Goal: Task Accomplishment & Management: Manage account settings

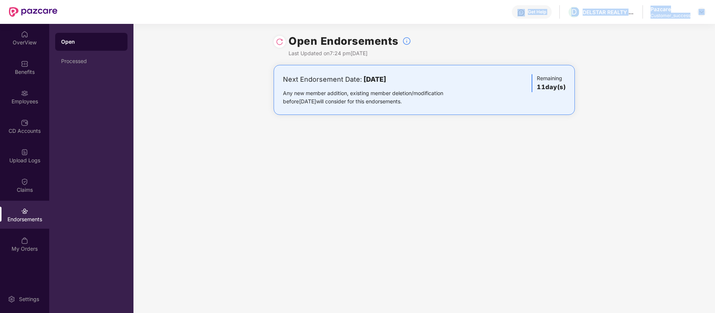
drag, startPoint x: 698, startPoint y: 13, endPoint x: 522, endPoint y: -68, distance: 193.5
click at [522, 0] on html "Get Help D DELSTAR REALTY LLP Pazcare Customer_success OverView Benefits Employ…" at bounding box center [357, 156] width 715 height 313
click at [705, 10] on div at bounding box center [701, 11] width 9 height 9
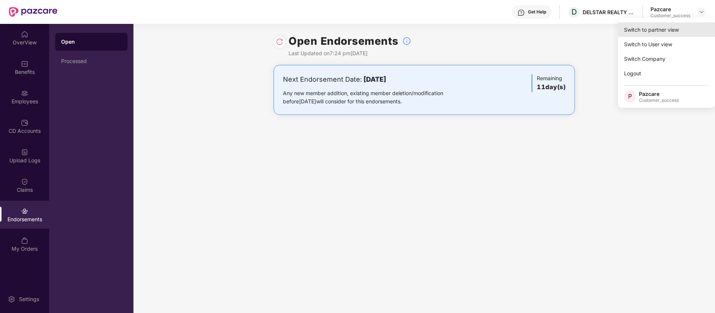
click at [671, 29] on div "Switch to partner view" at bounding box center [666, 29] width 97 height 15
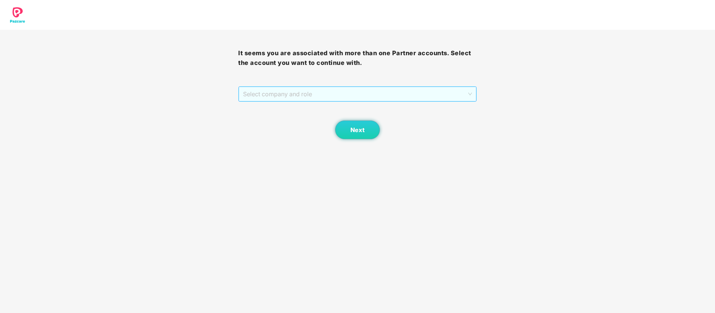
click at [347, 92] on span "Select company and role" at bounding box center [357, 94] width 229 height 14
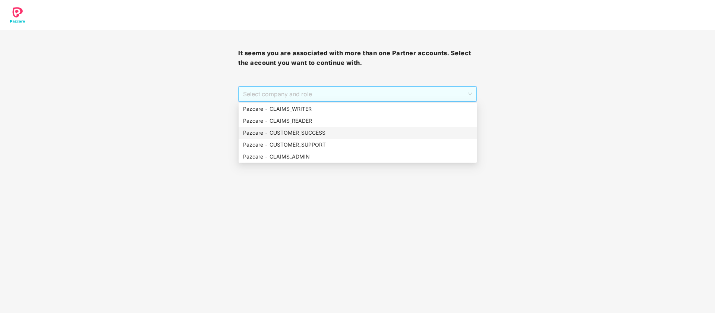
click at [295, 132] on div "Pazcare - CUSTOMER_SUCCESS" at bounding box center [357, 133] width 229 height 8
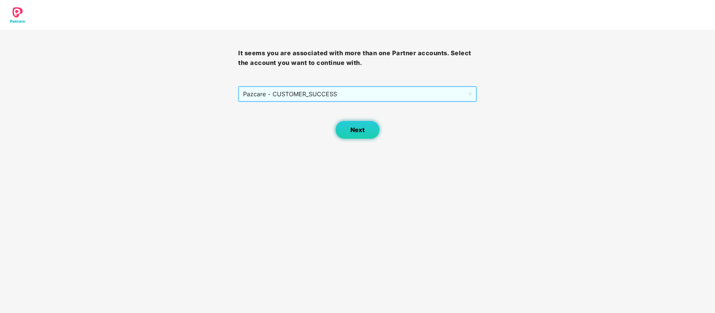
click at [349, 130] on button "Next" at bounding box center [357, 129] width 45 height 19
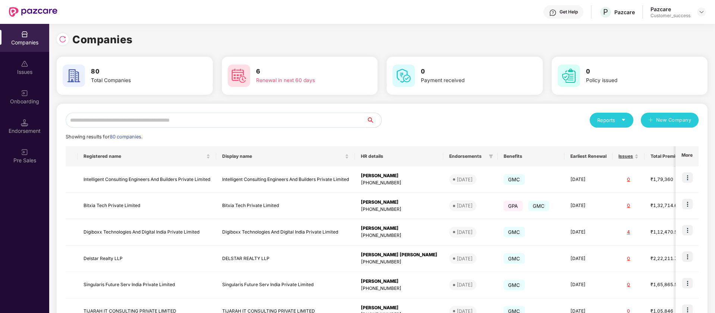
click at [129, 124] on input "text" at bounding box center [216, 120] width 301 height 15
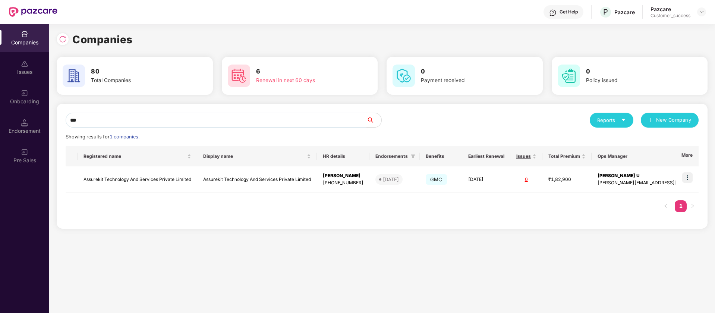
type input "***"
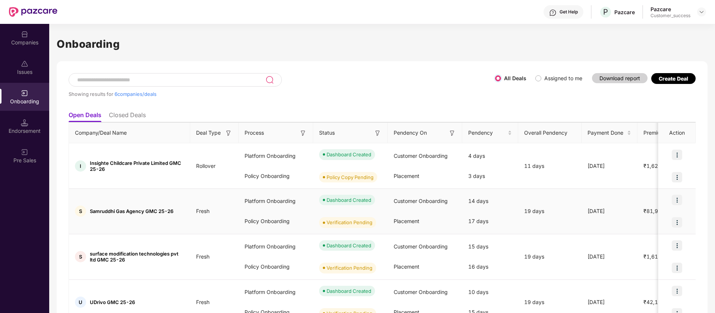
scroll to position [106, 0]
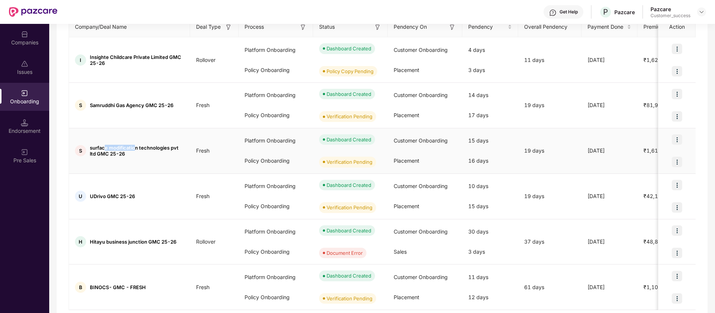
drag, startPoint x: 137, startPoint y: 147, endPoint x: 105, endPoint y: 146, distance: 31.7
click at [105, 146] on span "surface modification technologies pvt ltd GMC 25-26" at bounding box center [137, 151] width 94 height 12
drag, startPoint x: 139, startPoint y: 147, endPoint x: 99, endPoint y: 147, distance: 40.3
click at [99, 147] on span "surface modification technologies pvt ltd GMC 25-26" at bounding box center [137, 151] width 94 height 12
click at [92, 149] on span "surface modification technologies pvt ltd GMC 25-26" at bounding box center [137, 151] width 94 height 12
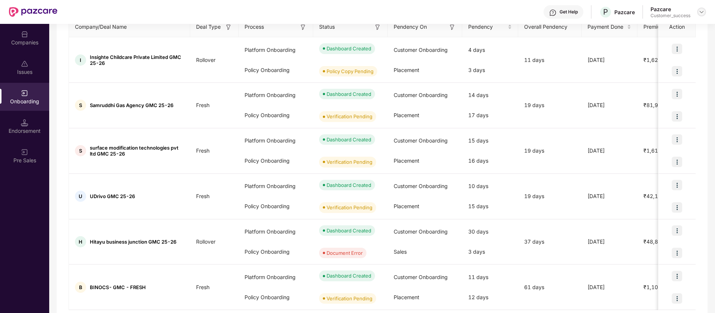
click at [702, 13] on img at bounding box center [702, 12] width 6 height 6
click at [640, 56] on div "Logout" at bounding box center [667, 58] width 97 height 15
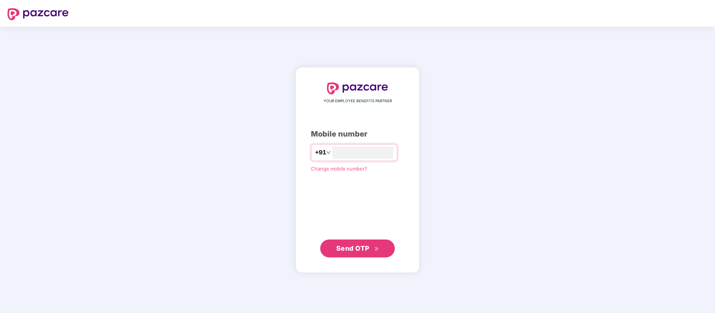
type input "**********"
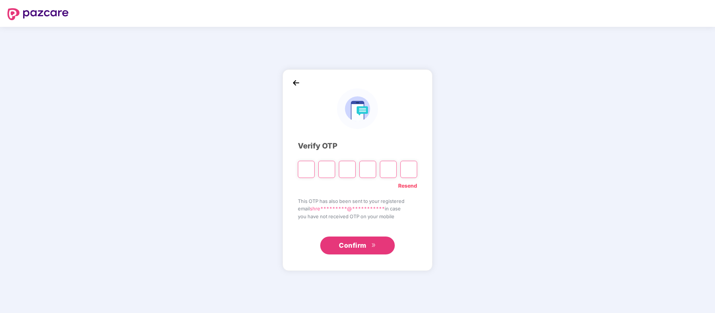
paste input "*"
type input "*"
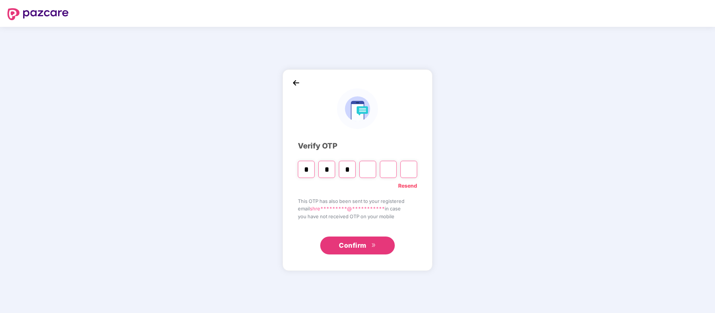
type input "*"
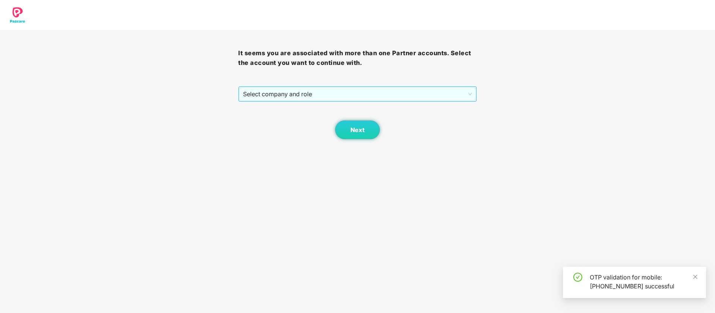
click at [331, 97] on span "Select company and role" at bounding box center [357, 94] width 229 height 14
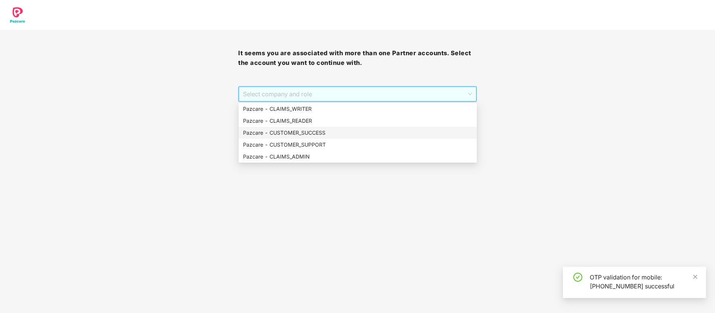
click at [309, 136] on div "Pazcare - CUSTOMER_SUCCESS" at bounding box center [357, 133] width 229 height 8
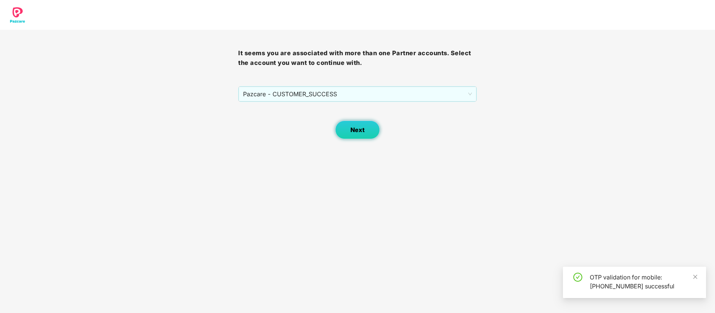
click at [355, 136] on button "Next" at bounding box center [357, 129] width 45 height 19
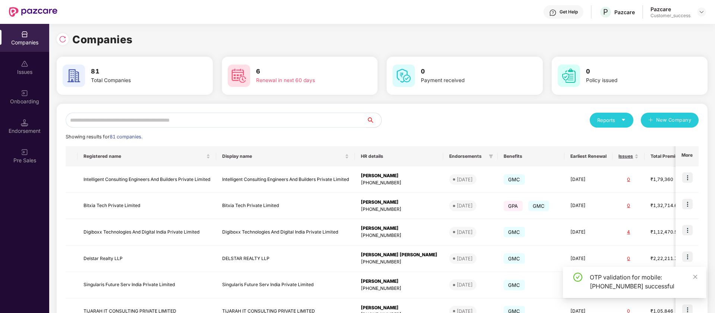
click at [107, 123] on input "text" at bounding box center [216, 120] width 301 height 15
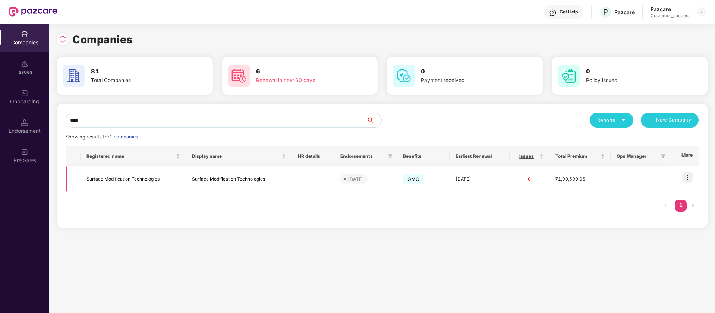
type input "****"
click at [692, 180] on img at bounding box center [687, 177] width 10 height 10
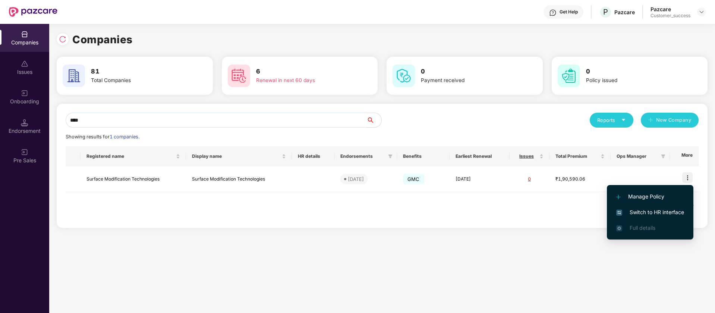
click at [664, 213] on span "Switch to HR interface" at bounding box center [650, 212] width 68 height 8
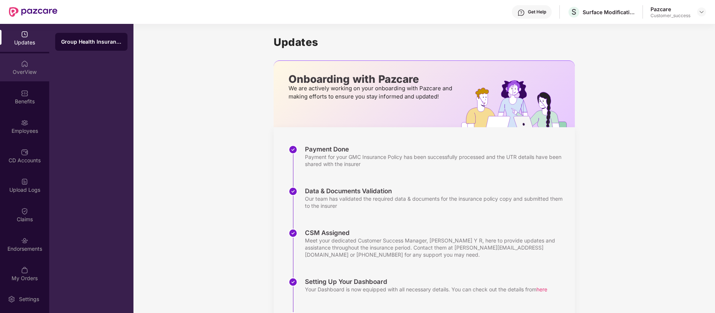
click at [33, 67] on div "OverView" at bounding box center [24, 67] width 49 height 28
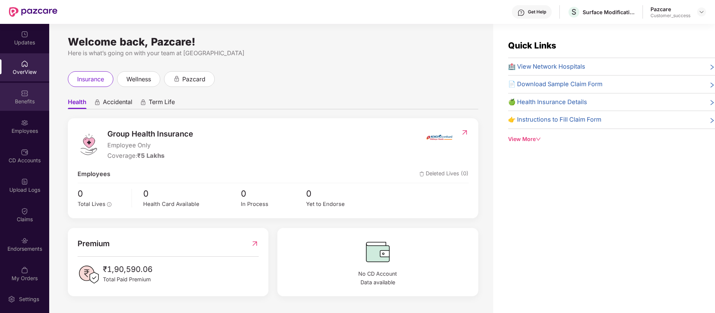
click at [30, 92] on div "Benefits" at bounding box center [24, 97] width 49 height 28
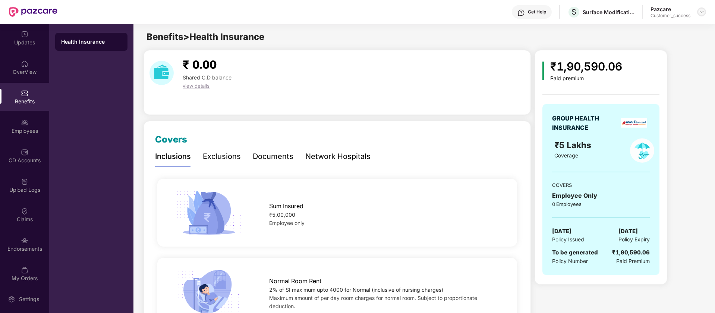
click at [705, 10] on div at bounding box center [701, 11] width 9 height 9
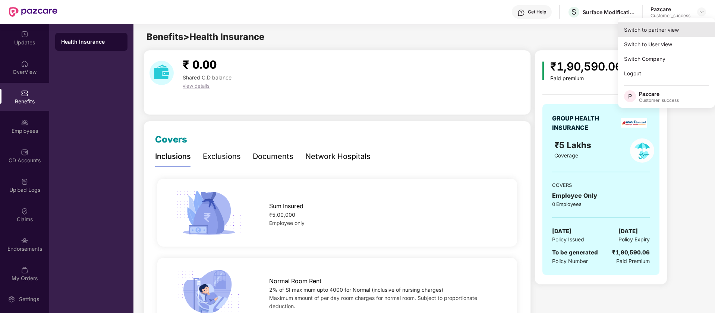
click at [670, 26] on div "Switch to partner view" at bounding box center [666, 29] width 97 height 15
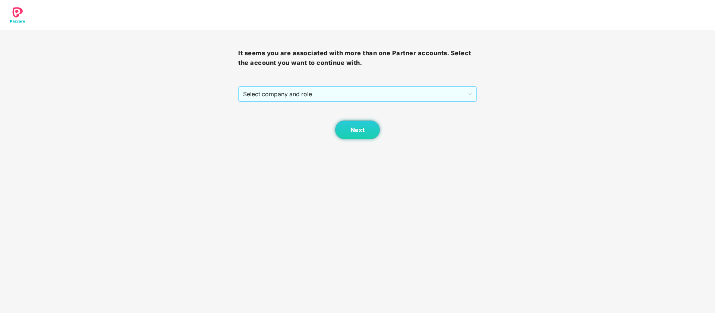
click at [330, 89] on span "Select company and role" at bounding box center [357, 94] width 229 height 14
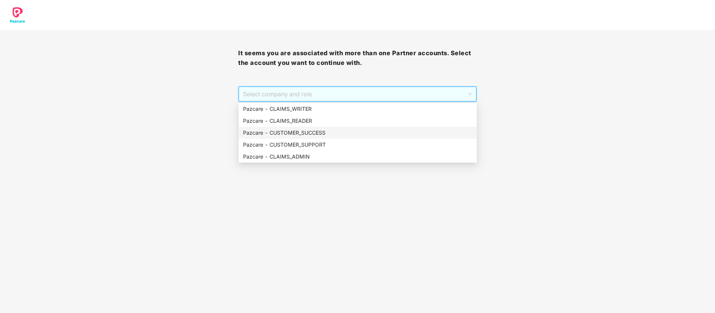
click at [318, 135] on div "Pazcare - CUSTOMER_SUCCESS" at bounding box center [357, 133] width 229 height 8
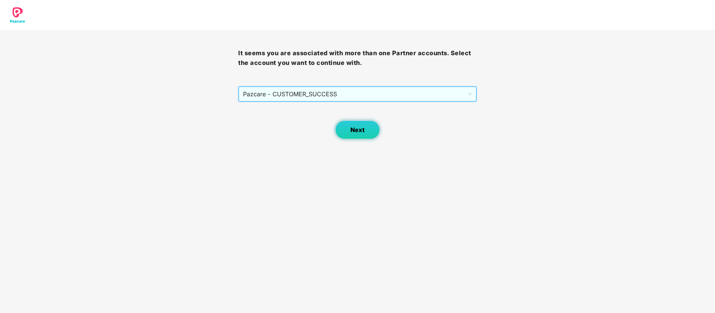
click at [342, 135] on button "Next" at bounding box center [357, 129] width 45 height 19
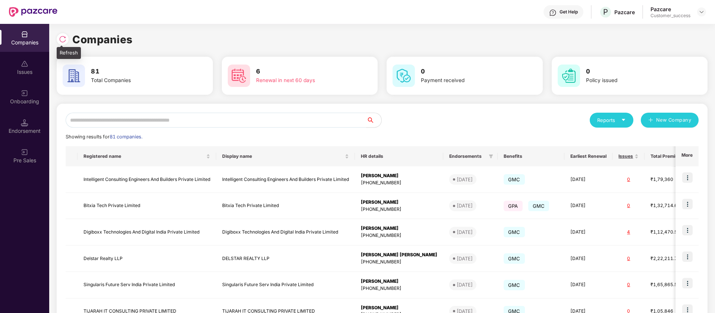
click at [63, 42] on img at bounding box center [62, 38] width 7 height 7
click at [208, 122] on input "text" at bounding box center [216, 120] width 301 height 15
type input "*"
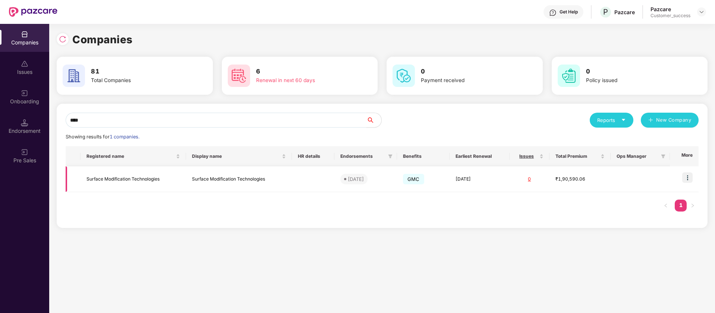
type input "****"
click at [690, 178] on img at bounding box center [687, 177] width 10 height 10
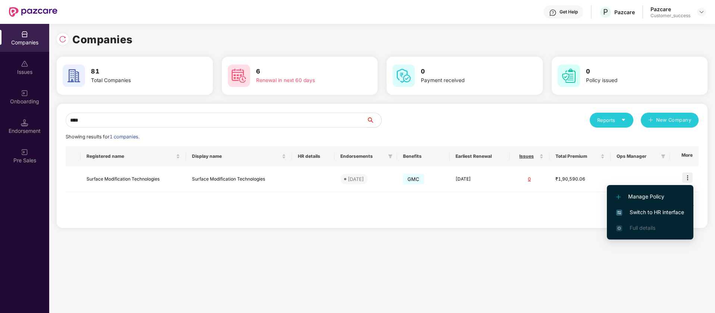
click at [657, 208] on span "Switch to HR interface" at bounding box center [650, 212] width 68 height 8
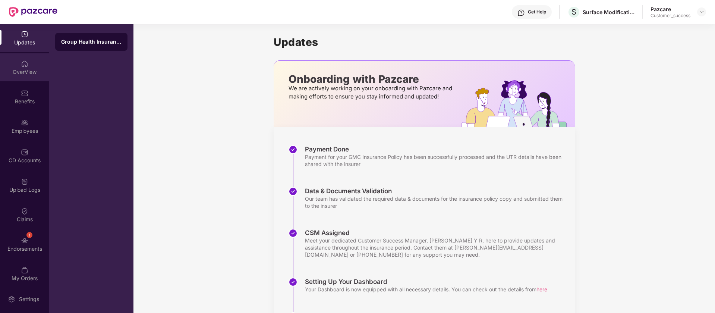
click at [37, 60] on div "OverView" at bounding box center [24, 67] width 49 height 28
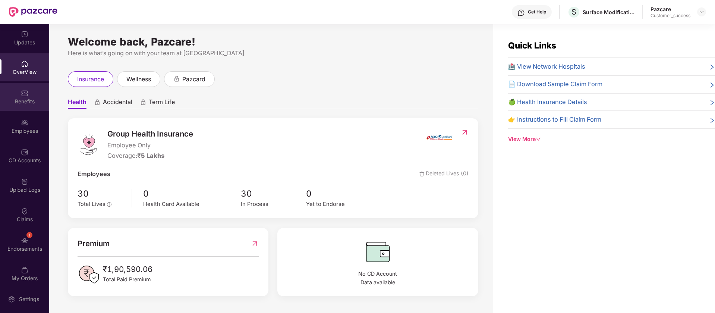
click at [10, 98] on div "Benefits" at bounding box center [24, 101] width 49 height 7
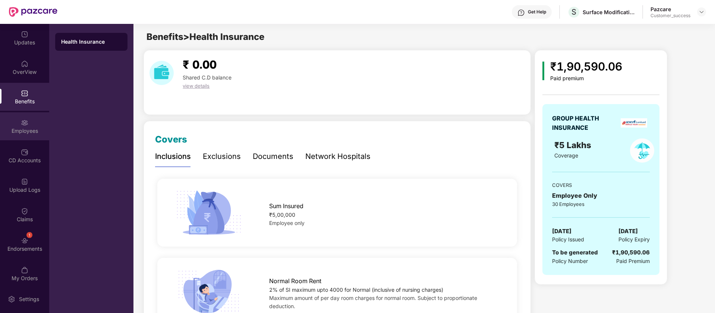
click at [26, 129] on div "Employees" at bounding box center [24, 130] width 49 height 7
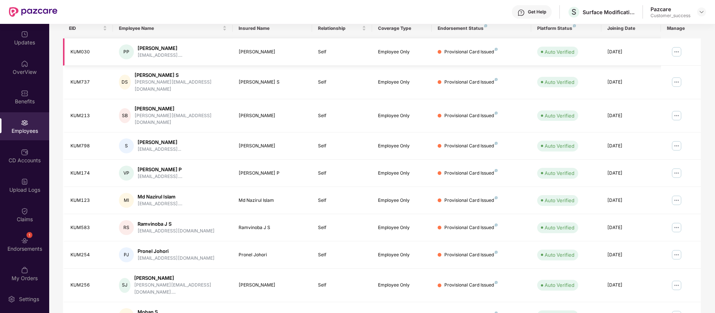
scroll to position [145, 0]
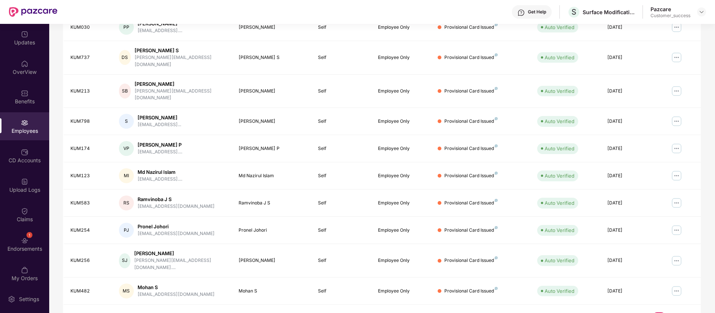
click at [670, 312] on link "2" at bounding box center [671, 317] width 12 height 11
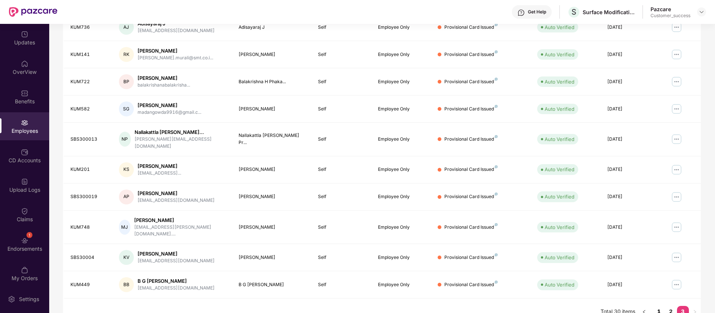
click at [656, 306] on link "1" at bounding box center [659, 311] width 12 height 11
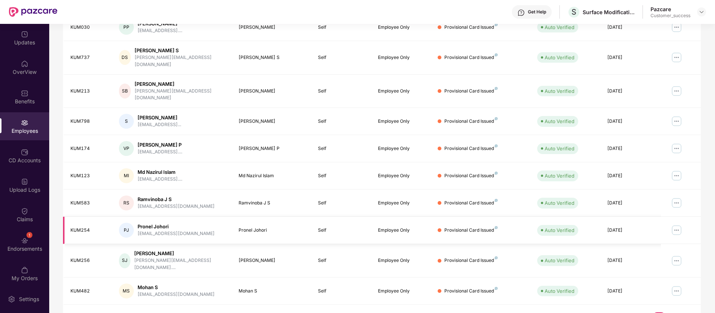
scroll to position [0, 0]
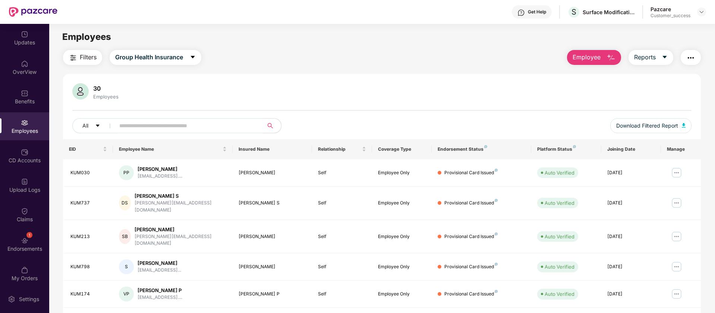
click at [683, 56] on button "button" at bounding box center [691, 57] width 20 height 15
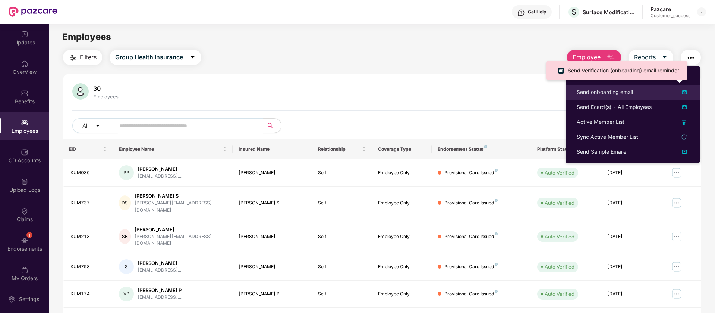
click at [683, 89] on img at bounding box center [684, 92] width 9 height 9
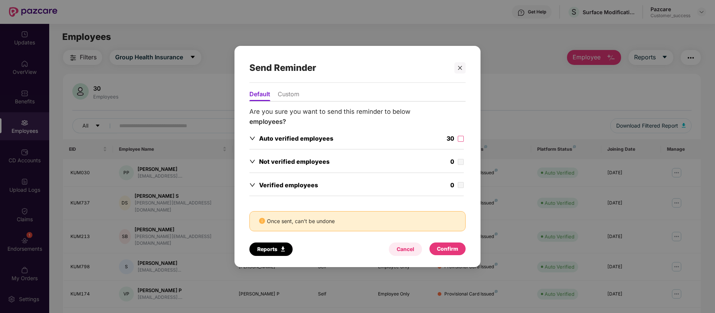
click at [406, 253] on div "Cancel" at bounding box center [406, 249] width 18 height 8
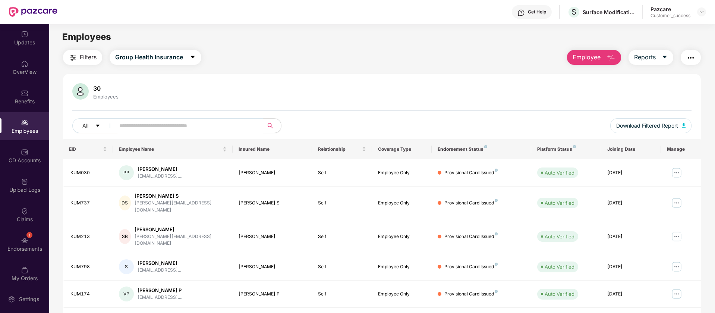
click at [694, 60] on img "button" at bounding box center [690, 57] width 9 height 9
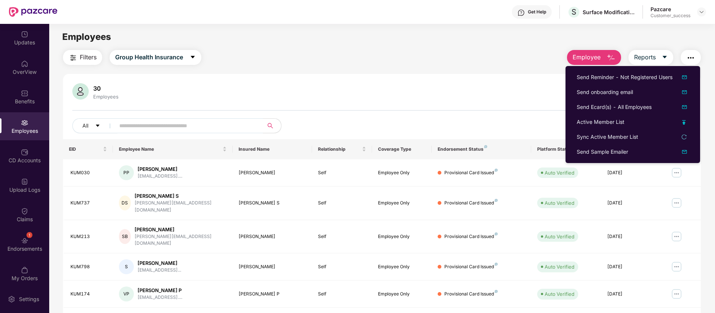
click at [595, 27] on main "Employees Filters Group Health Insurance Employee Reports 30 Employees All Down…" at bounding box center [382, 180] width 666 height 313
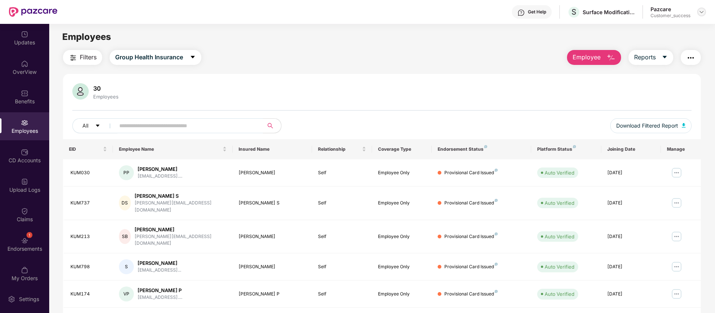
click at [703, 11] on img at bounding box center [702, 12] width 6 height 6
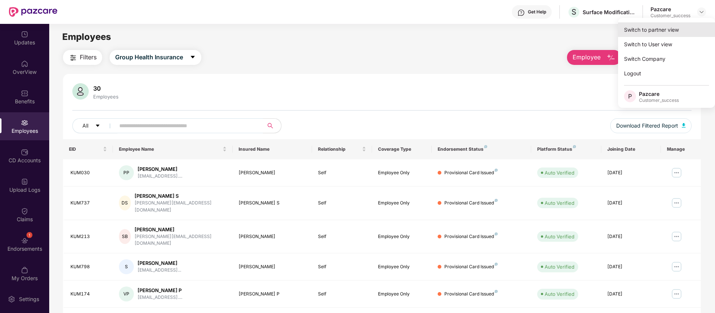
click at [671, 30] on div "Switch to partner view" at bounding box center [666, 29] width 97 height 15
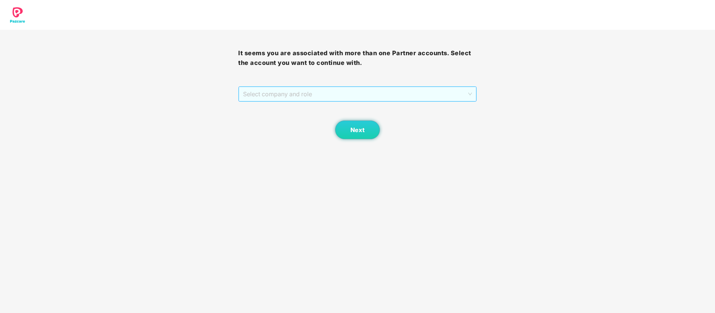
click at [447, 92] on span "Select company and role" at bounding box center [357, 94] width 229 height 14
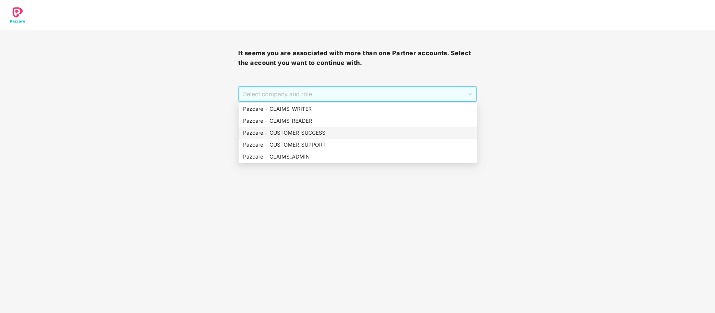
click at [345, 137] on div "Pazcare - CUSTOMER_SUCCESS" at bounding box center [358, 133] width 238 height 12
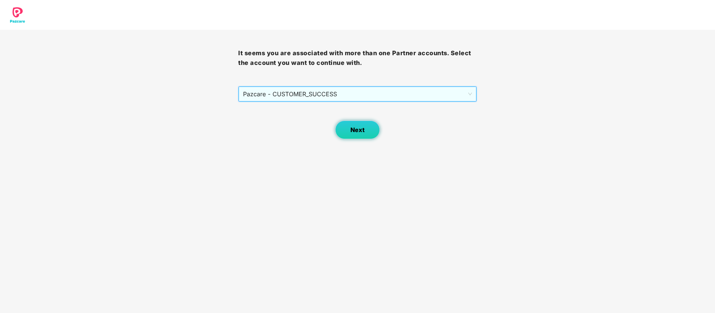
click at [364, 135] on button "Next" at bounding box center [357, 129] width 45 height 19
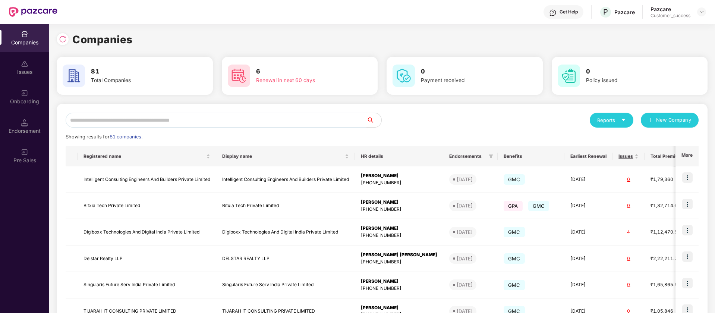
click at [169, 124] on input "text" at bounding box center [216, 120] width 301 height 15
paste input "******"
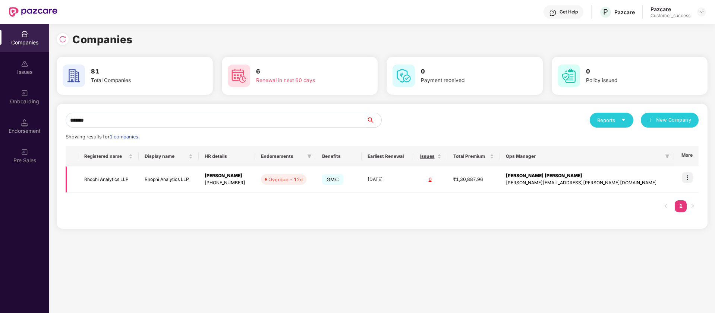
type input "******"
click at [494, 182] on div "₹1,30,887.96" at bounding box center [473, 179] width 41 height 7
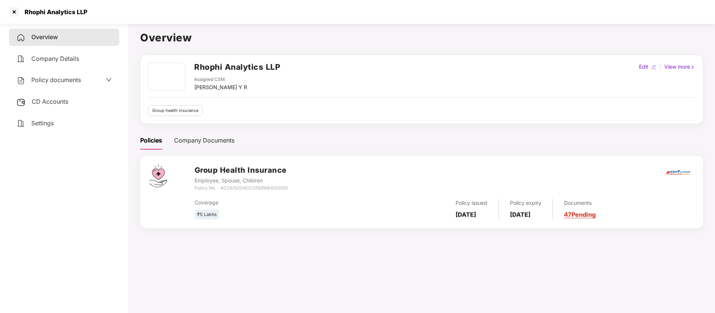
click at [54, 81] on span "Policy documents" at bounding box center [56, 79] width 50 height 7
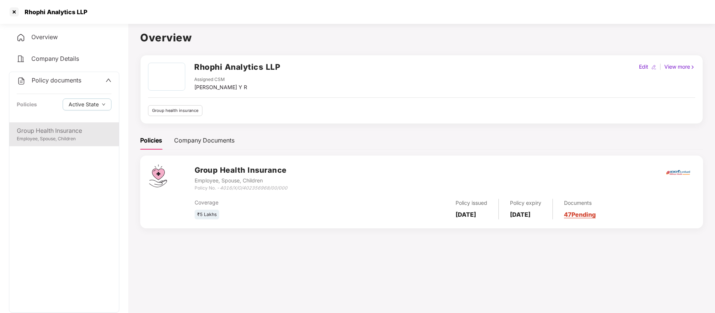
click at [66, 135] on div "Group Health Insurance" at bounding box center [64, 130] width 95 height 9
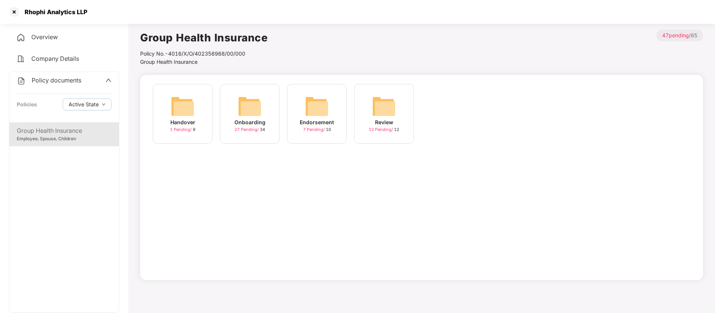
click at [251, 109] on img at bounding box center [250, 106] width 24 height 24
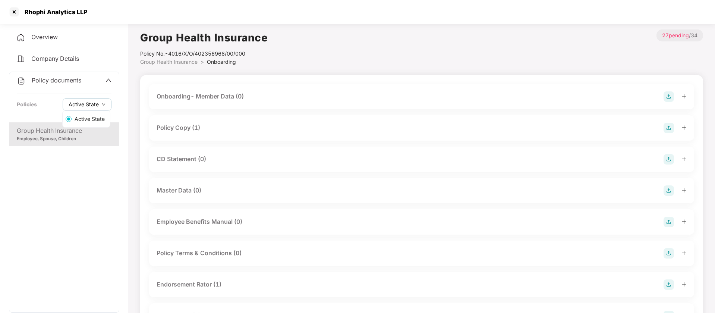
click at [90, 103] on span "Active State" at bounding box center [84, 104] width 30 height 8
click at [187, 61] on span "Group Health Insurance" at bounding box center [168, 62] width 57 height 6
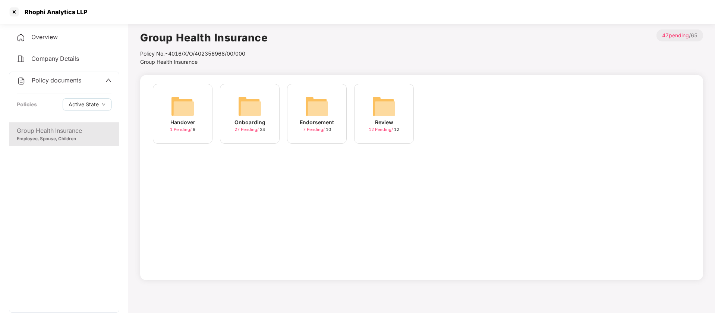
click at [174, 107] on img at bounding box center [183, 106] width 24 height 24
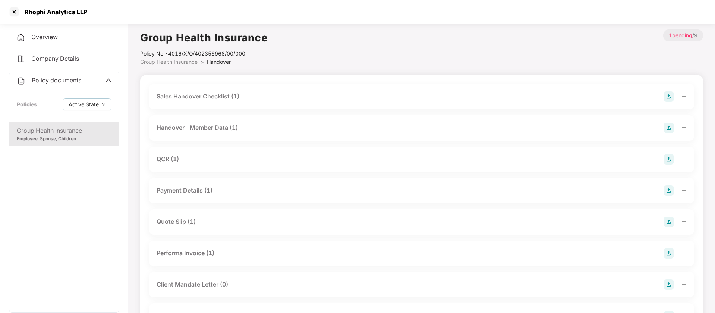
click at [210, 128] on div "Handover- Member Data (1)" at bounding box center [197, 127] width 81 height 9
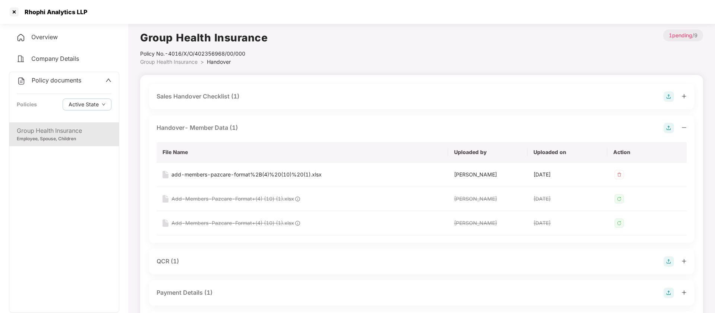
click at [202, 96] on div "Sales Handover Checklist (1)" at bounding box center [198, 96] width 83 height 9
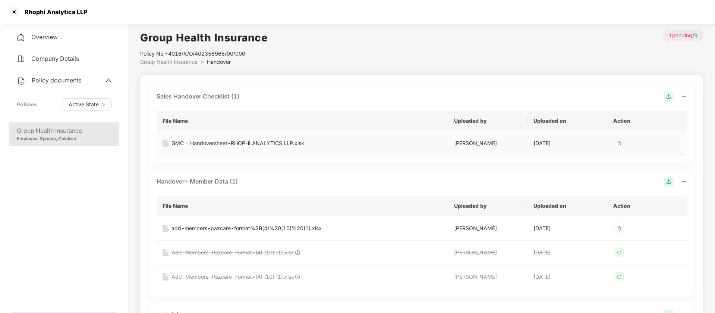
click at [212, 141] on div "GMC - Handoversheet-RHOPHI ANALYTICS LLP.xlsx" at bounding box center [238, 143] width 133 height 8
click at [154, 63] on span "Group Health Insurance" at bounding box center [168, 62] width 57 height 6
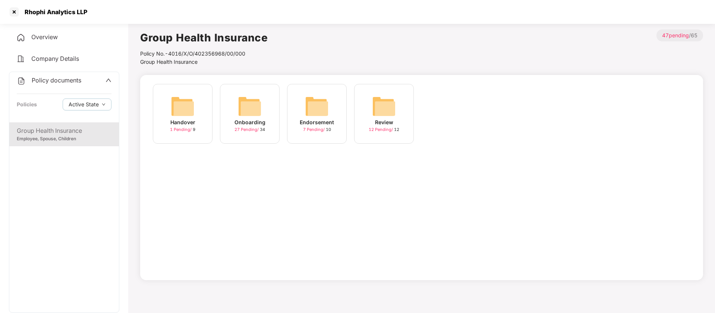
click at [186, 108] on img at bounding box center [183, 106] width 24 height 24
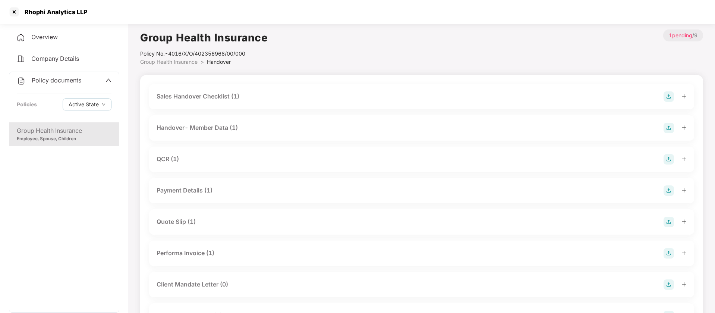
click at [185, 190] on div "Payment Details (1)" at bounding box center [185, 190] width 56 height 9
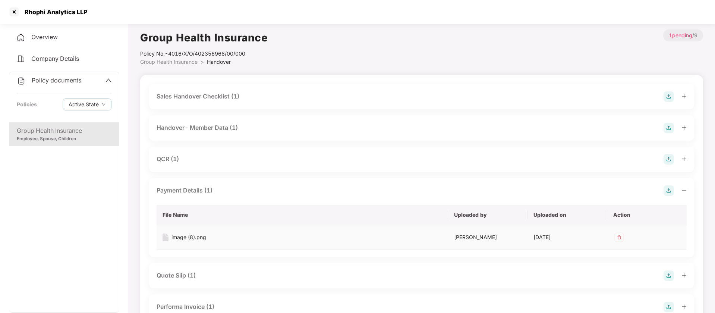
click at [186, 237] on div "image (8).png" at bounding box center [189, 237] width 35 height 8
click at [142, 62] on span "Group Health Insurance" at bounding box center [168, 62] width 57 height 6
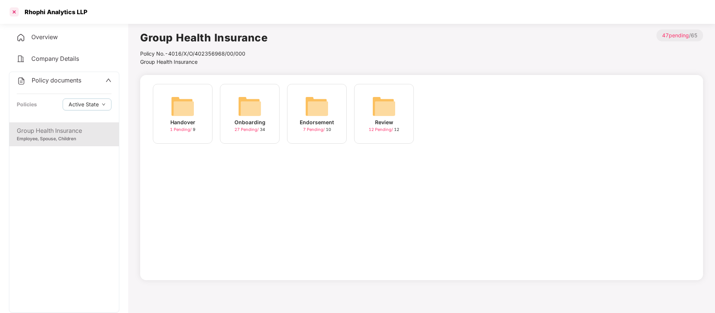
click at [15, 10] on div at bounding box center [14, 12] width 12 height 12
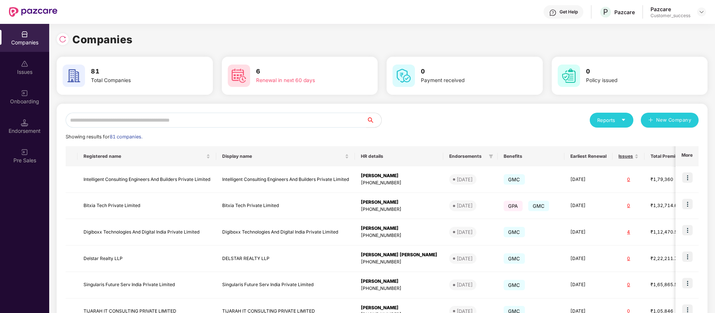
click at [706, 14] on div at bounding box center [701, 11] width 9 height 9
click at [707, 13] on header "Get Help P Pazcare Pazcare Customer_success" at bounding box center [357, 12] width 715 height 24
click at [705, 12] on div at bounding box center [701, 11] width 9 height 9
click at [669, 45] on div "Switch Partner" at bounding box center [667, 44] width 97 height 15
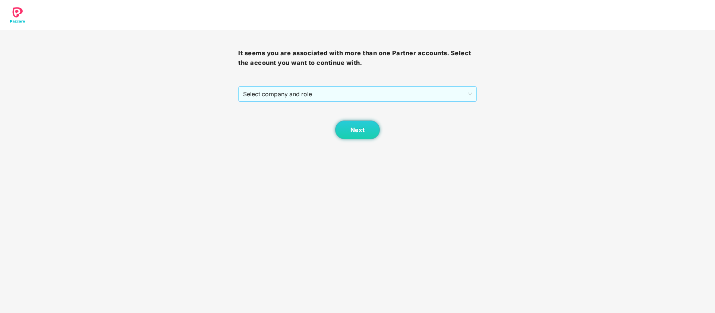
click at [369, 94] on span "Select company and role" at bounding box center [357, 94] width 229 height 14
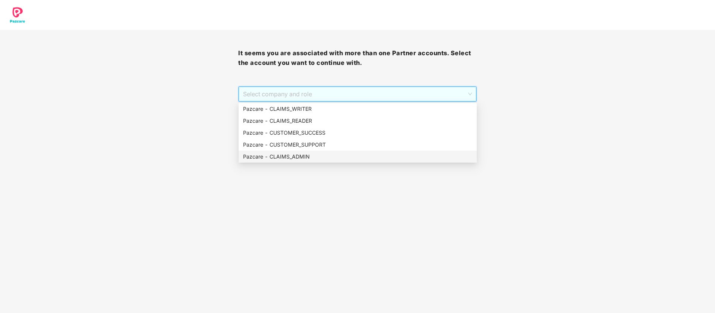
click at [314, 158] on div "Pazcare - CLAIMS_ADMIN" at bounding box center [357, 156] width 229 height 8
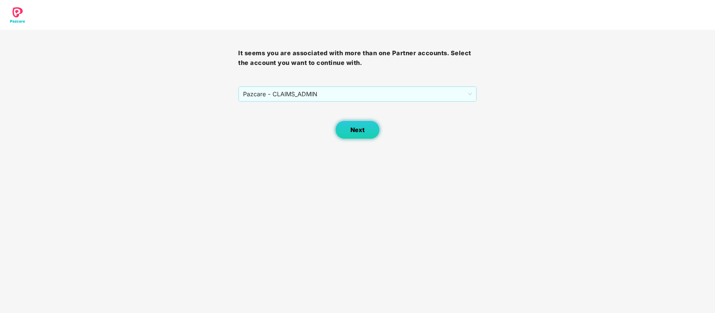
click at [351, 134] on button "Next" at bounding box center [357, 129] width 45 height 19
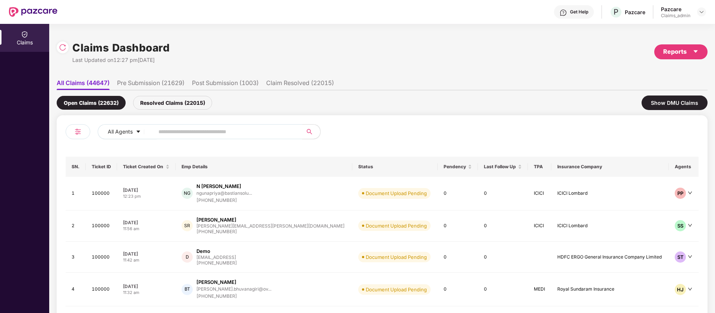
click at [178, 134] on input "text" at bounding box center [225, 131] width 134 height 11
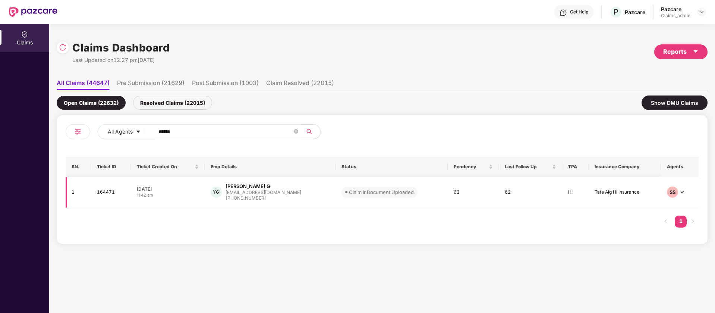
type input "******"
click at [523, 193] on td "62" at bounding box center [530, 192] width 63 height 31
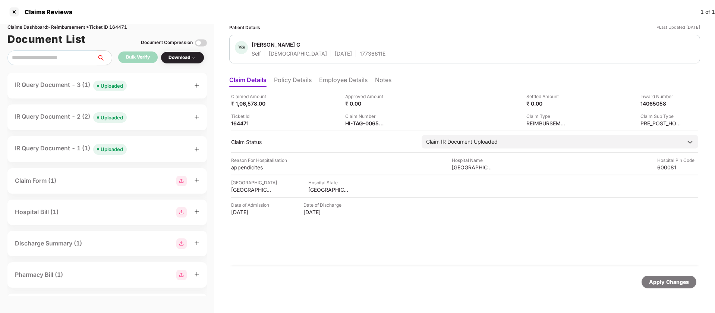
click at [48, 86] on div "IR Query Document - 3 (1) Uploaded" at bounding box center [71, 85] width 112 height 11
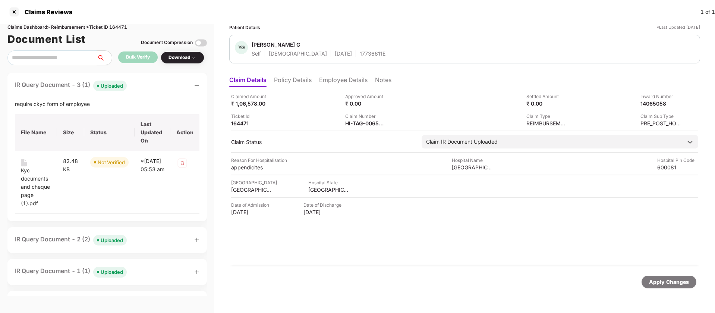
click at [51, 237] on div "IR Query Document - 2 (2) Uploaded" at bounding box center [71, 240] width 112 height 11
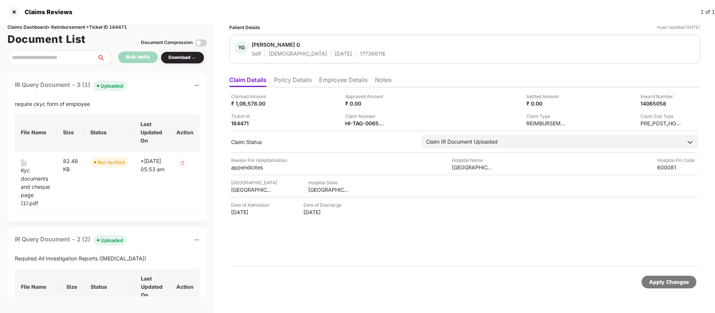
scroll to position [85, 0]
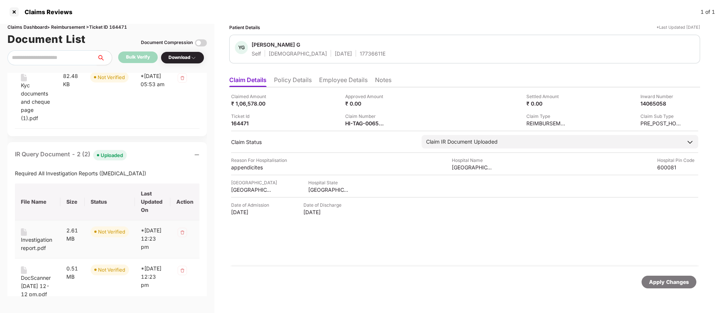
click at [38, 241] on div "Investigation report.pdf" at bounding box center [38, 244] width 34 height 16
click at [47, 148] on div "IR Query Document - 2 (2) Uploaded Required All Investigation Reports (Biopsy) …" at bounding box center [106, 227] width 199 height 170
click at [47, 152] on div "IR Query Document - 2 (2) Uploaded" at bounding box center [71, 155] width 112 height 11
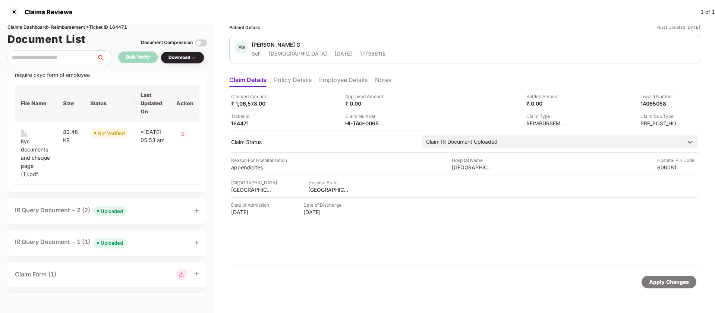
scroll to position [9, 0]
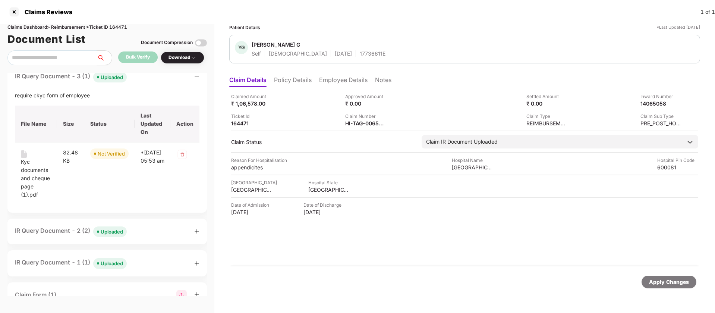
click at [57, 79] on div "IR Query Document - 3 (1) Uploaded" at bounding box center [71, 77] width 112 height 11
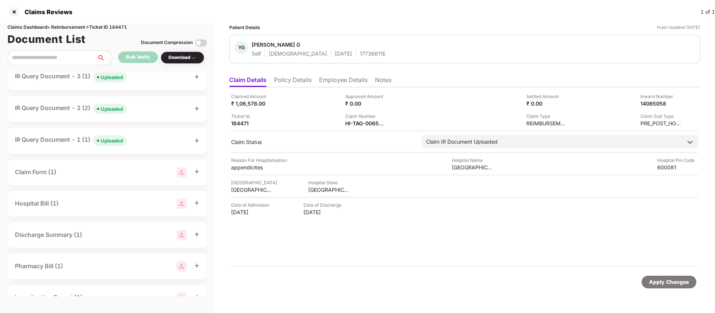
click at [60, 137] on div "IR Query Document - 1 (1) Uploaded" at bounding box center [71, 140] width 112 height 11
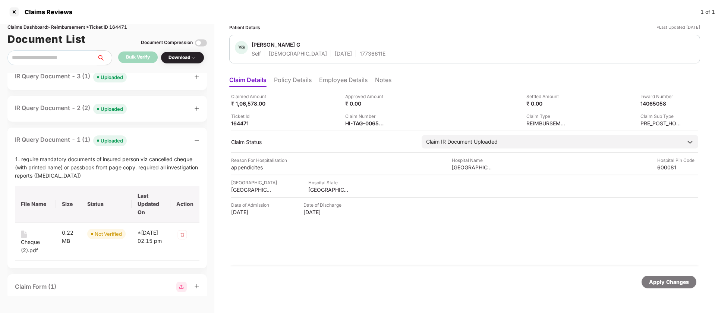
click at [47, 107] on div "IR Query Document - 2 (2) Uploaded" at bounding box center [71, 108] width 112 height 11
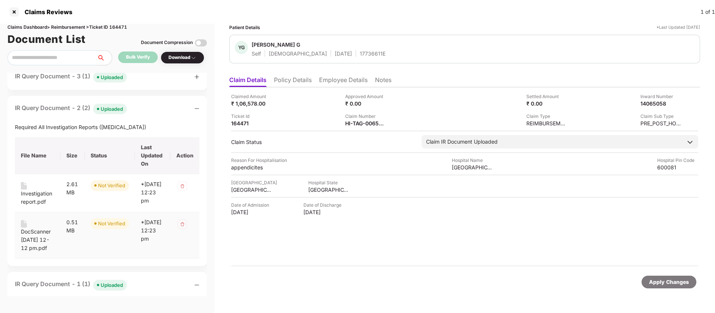
click at [28, 246] on div "DocScanner [DATE] 12-12 pm.pdf" at bounding box center [38, 239] width 34 height 25
click at [61, 112] on div "IR Query Document - 2 (2) Uploaded" at bounding box center [71, 108] width 112 height 11
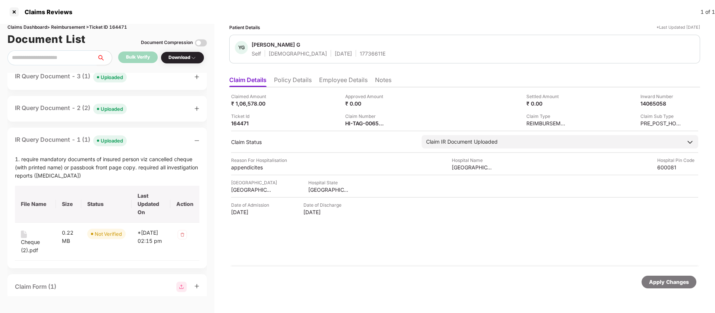
click at [65, 138] on div "IR Query Document - 1 (1) Uploaded" at bounding box center [71, 140] width 112 height 11
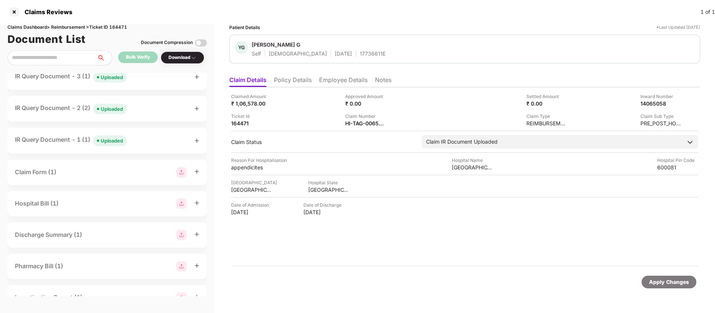
click at [65, 138] on div "IR Query Document - 1 (1) Uploaded" at bounding box center [71, 140] width 112 height 11
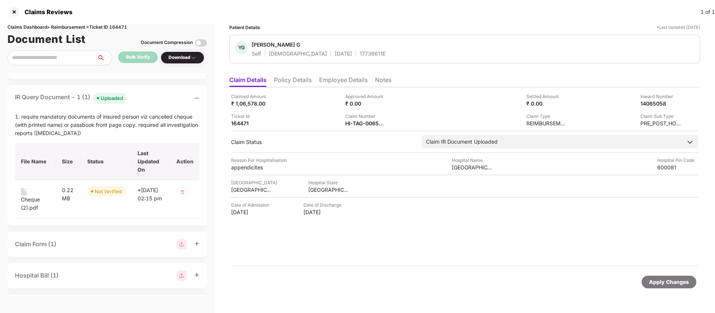
scroll to position [0, 0]
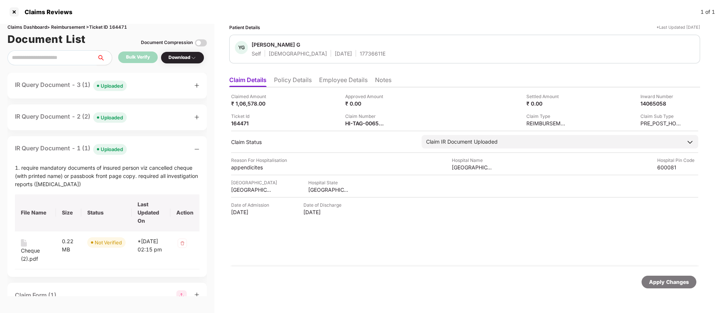
click at [50, 117] on div "IR Query Document - 2 (2) Uploaded" at bounding box center [71, 117] width 112 height 11
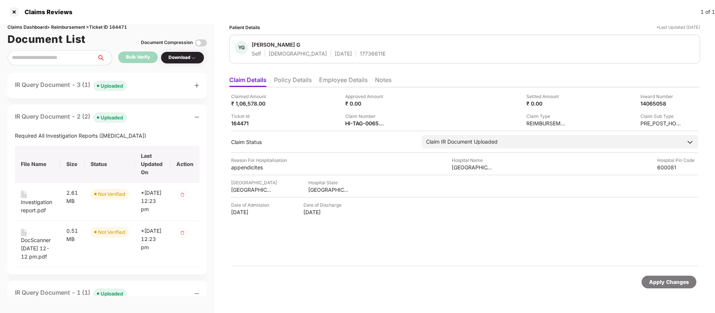
click at [356, 28] on div "Patient Details *Last Updated 09 Oct 2025" at bounding box center [464, 27] width 471 height 7
click at [60, 86] on div "IR Query Document - 3 (1) Uploaded" at bounding box center [71, 85] width 112 height 11
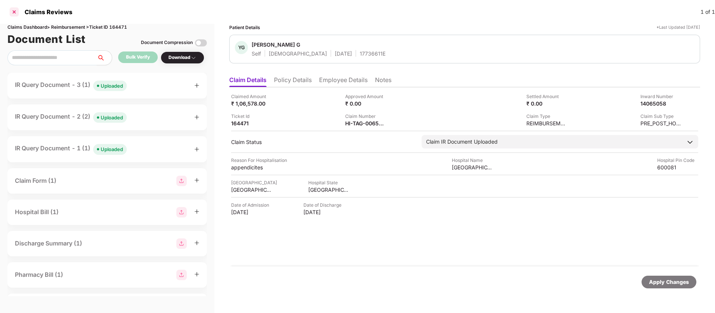
click at [15, 16] on div at bounding box center [14, 12] width 12 height 12
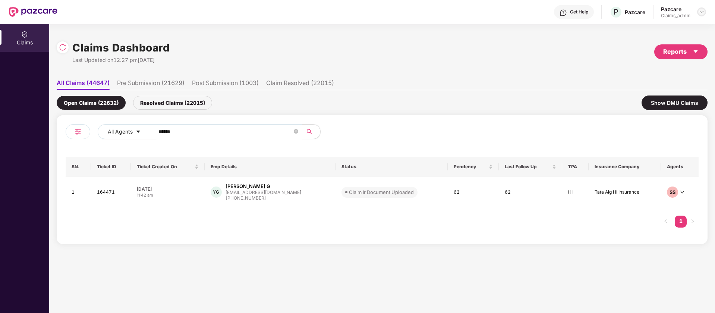
click at [704, 12] on img at bounding box center [702, 12] width 6 height 6
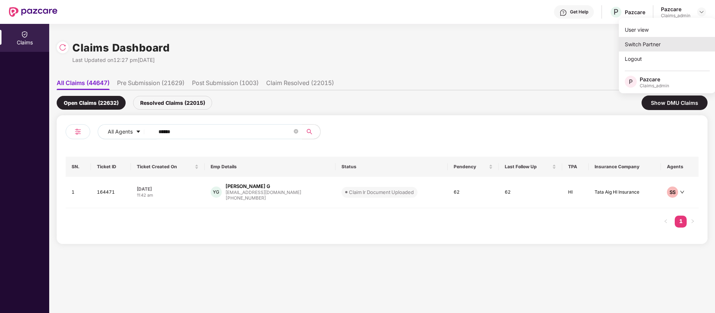
click at [651, 39] on div "Switch Partner" at bounding box center [667, 44] width 97 height 15
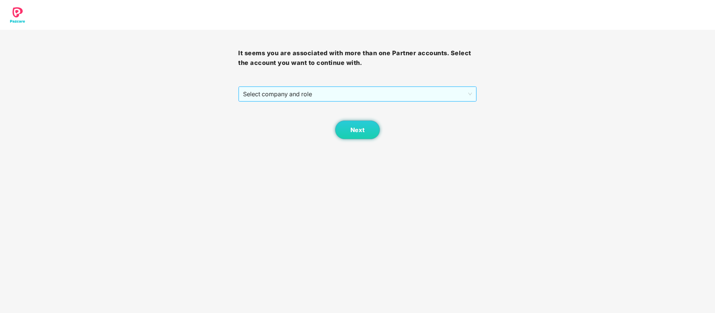
click at [393, 95] on span "Select company and role" at bounding box center [357, 94] width 229 height 14
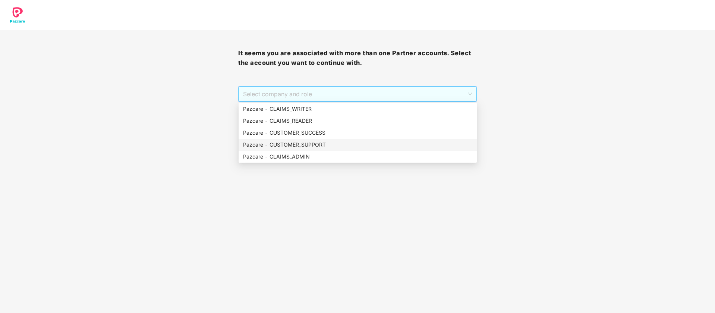
click at [301, 136] on div "Pazcare - CUSTOMER_SUCCESS" at bounding box center [357, 133] width 229 height 8
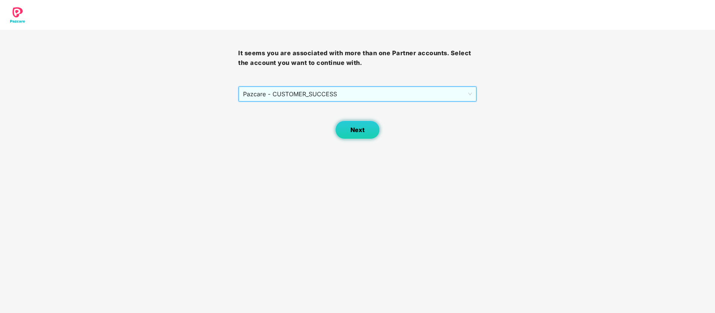
click at [338, 135] on button "Next" at bounding box center [357, 129] width 45 height 19
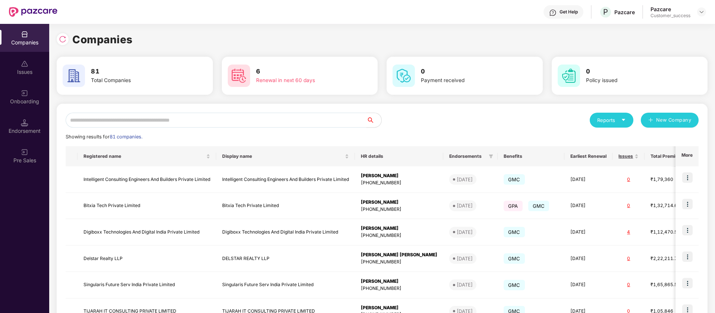
click at [233, 121] on input "text" at bounding box center [216, 120] width 301 height 15
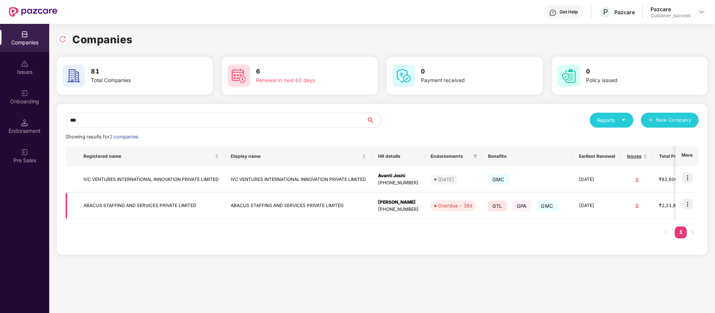
type input "***"
click at [691, 203] on img at bounding box center [687, 204] width 10 height 10
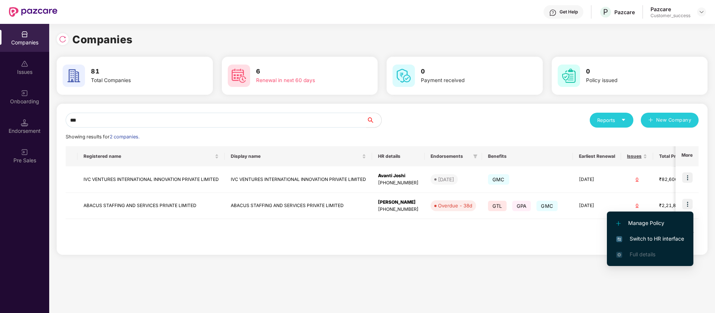
click at [663, 237] on span "Switch to HR interface" at bounding box center [650, 239] width 68 height 8
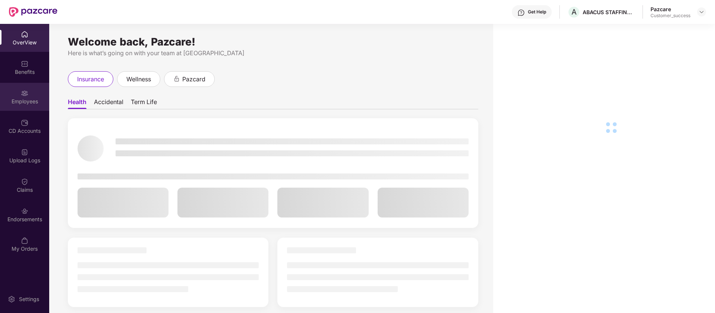
click at [23, 104] on div "Employees" at bounding box center [24, 101] width 49 height 7
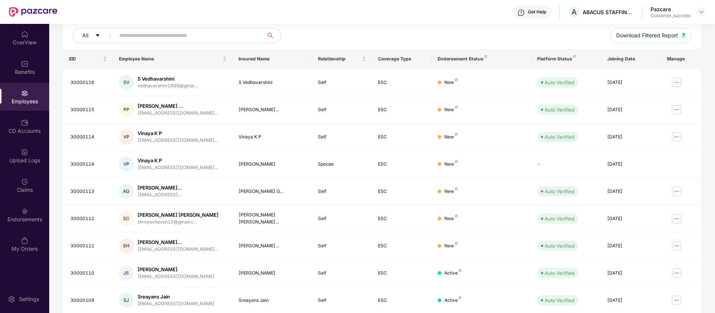
scroll to position [96, 0]
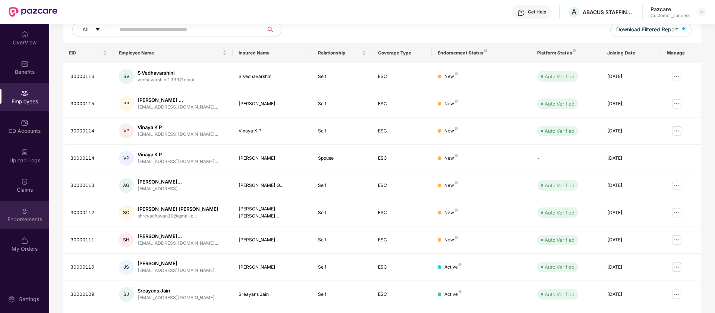
click at [22, 212] on img at bounding box center [24, 210] width 7 height 7
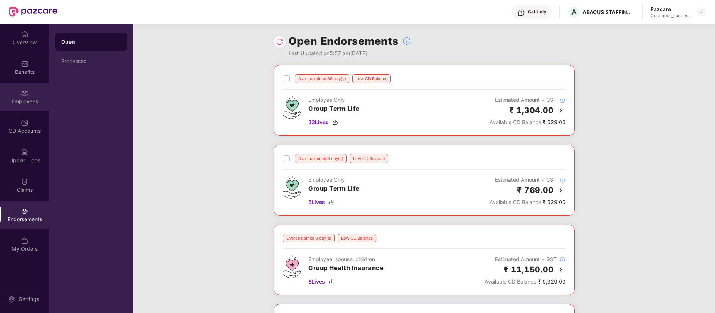
click at [35, 98] on div "Employees" at bounding box center [24, 101] width 49 height 7
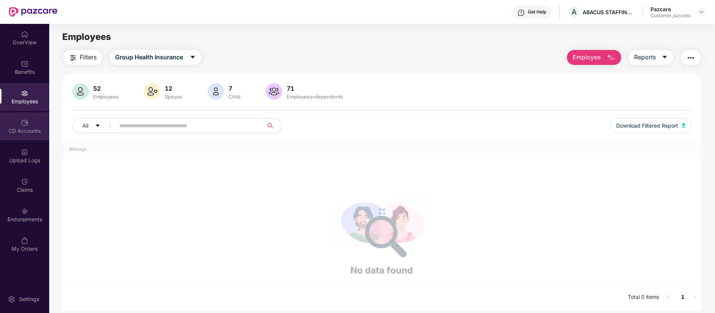
click at [35, 129] on div "CD Accounts" at bounding box center [24, 130] width 49 height 7
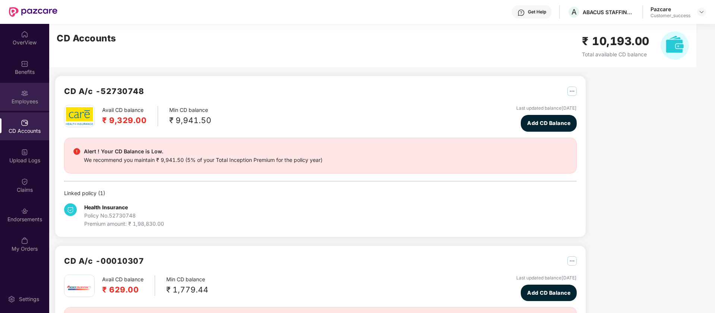
click at [29, 85] on div "Employees" at bounding box center [24, 97] width 49 height 28
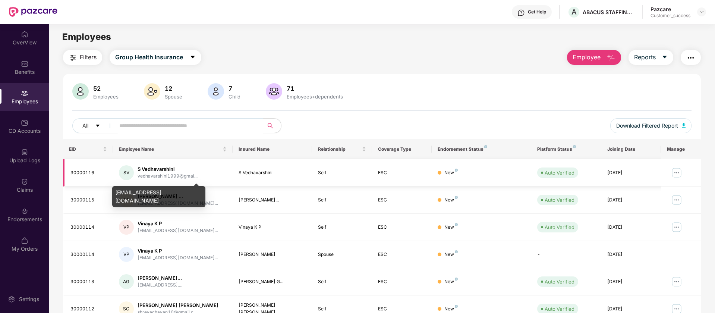
scroll to position [145, 0]
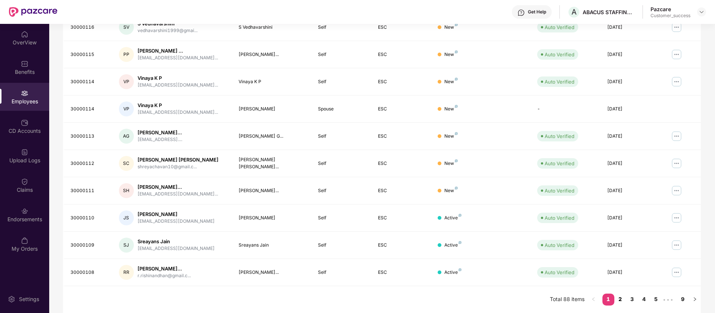
click at [621, 300] on link "2" at bounding box center [620, 298] width 12 height 11
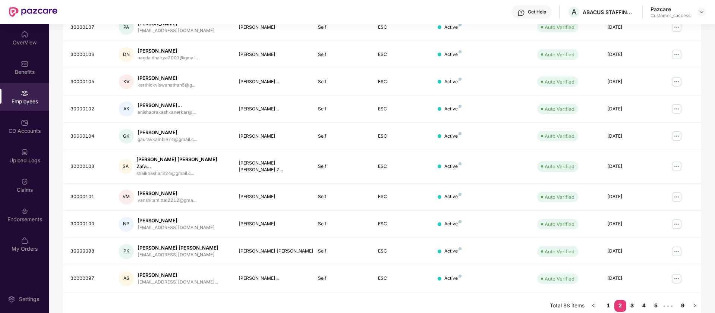
click at [632, 301] on link "3" at bounding box center [632, 305] width 12 height 11
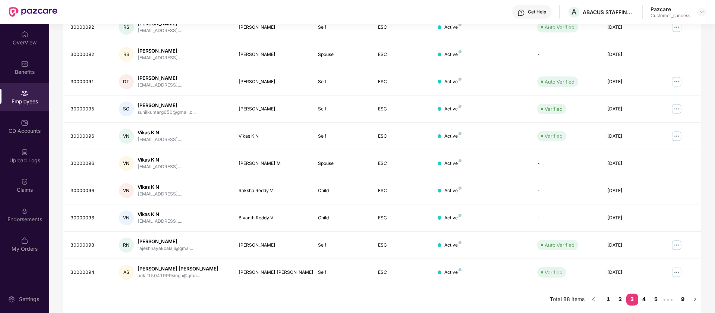
click at [643, 299] on link "4" at bounding box center [644, 298] width 12 height 11
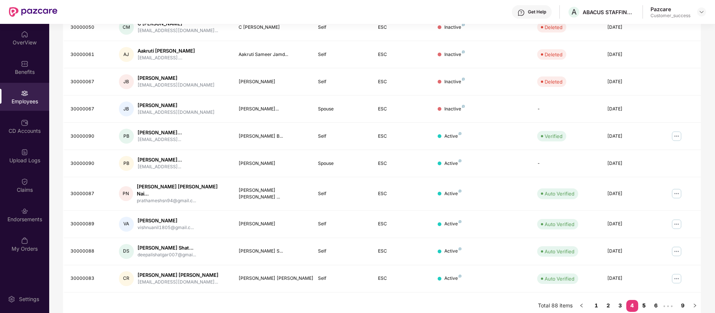
click at [646, 300] on link "5" at bounding box center [644, 305] width 12 height 11
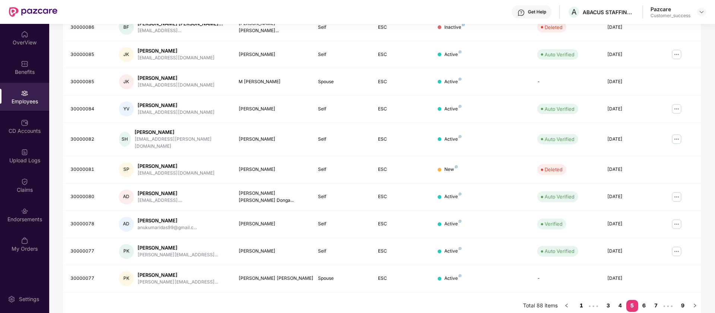
click at [581, 300] on link "1" at bounding box center [582, 305] width 12 height 11
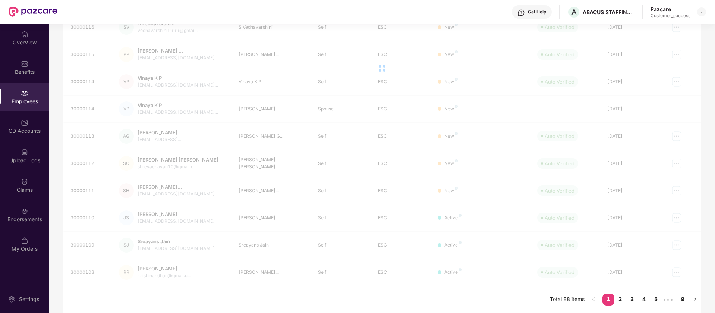
scroll to position [0, 0]
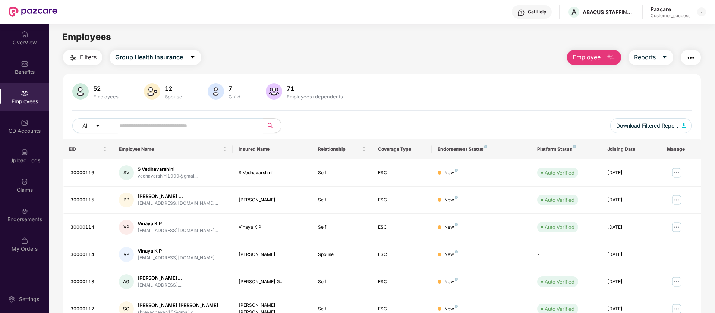
click at [182, 126] on input "text" at bounding box center [186, 125] width 134 height 11
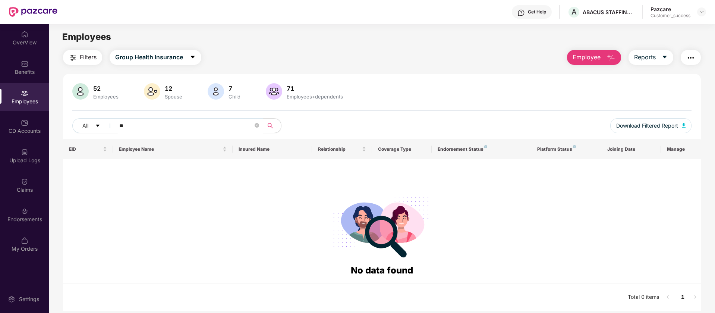
type input "*"
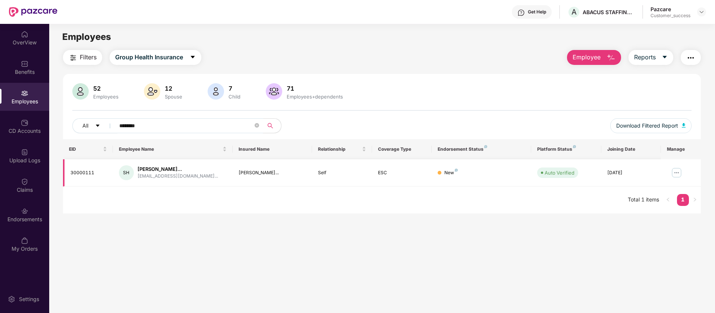
type input "********"
click at [677, 170] on img at bounding box center [677, 173] width 12 height 12
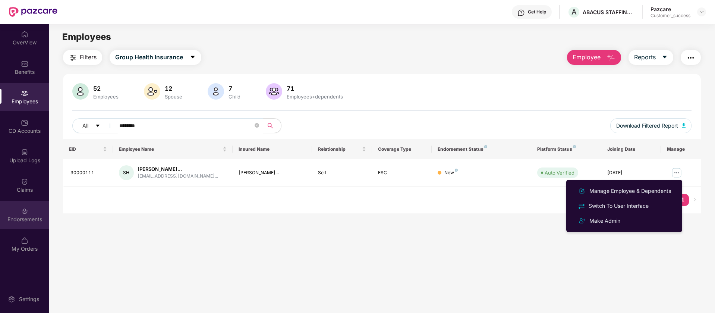
click at [24, 214] on img at bounding box center [24, 210] width 7 height 7
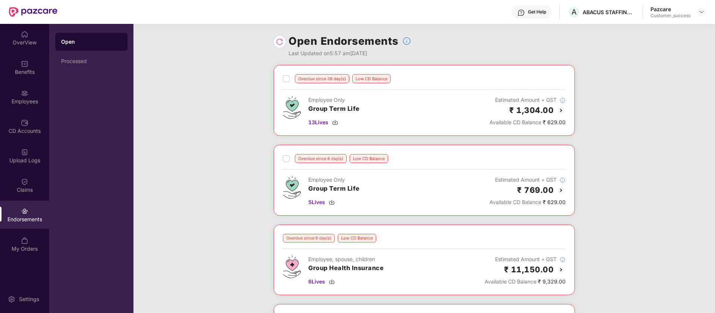
click at [561, 111] on img at bounding box center [561, 110] width 9 height 9
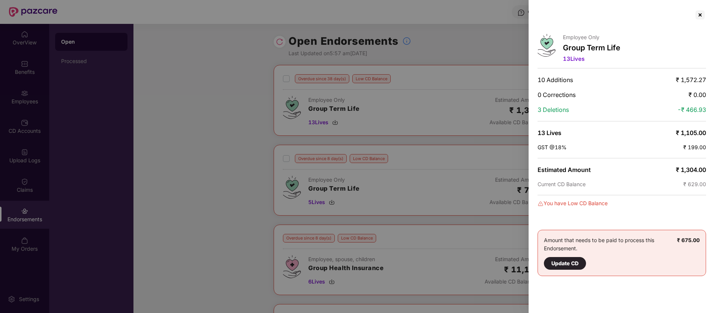
click at [693, 168] on span "₹ 1,304.00" at bounding box center [691, 169] width 30 height 7
click at [705, 173] on span "₹ 1,304.00" at bounding box center [691, 169] width 30 height 7
drag, startPoint x: 697, startPoint y: 170, endPoint x: 682, endPoint y: 170, distance: 15.7
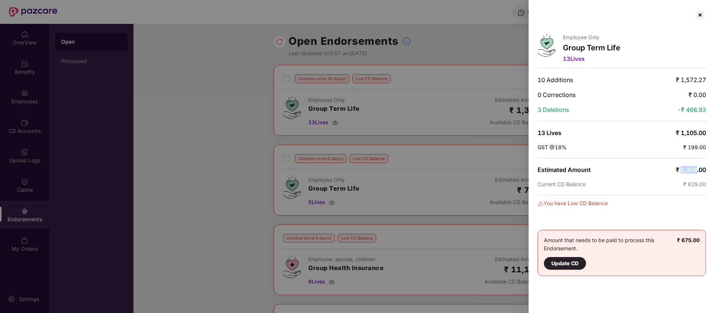
click at [682, 170] on span "₹ 1,304.00" at bounding box center [691, 169] width 30 height 7
copy span "1,304"
click at [587, 171] on span "Estimated Amount" at bounding box center [564, 169] width 53 height 7
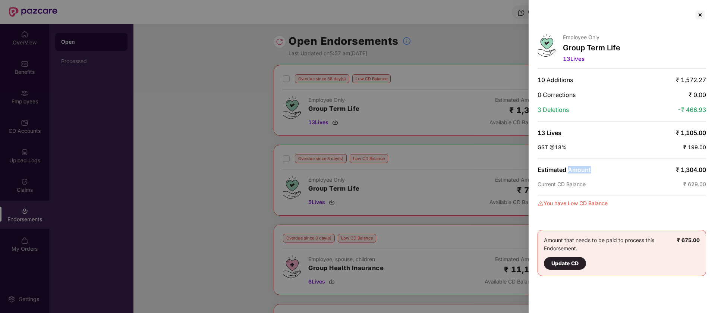
click at [587, 171] on span "Estimated Amount" at bounding box center [564, 169] width 53 height 7
click at [579, 187] on span "Current CD Balance" at bounding box center [562, 184] width 48 height 6
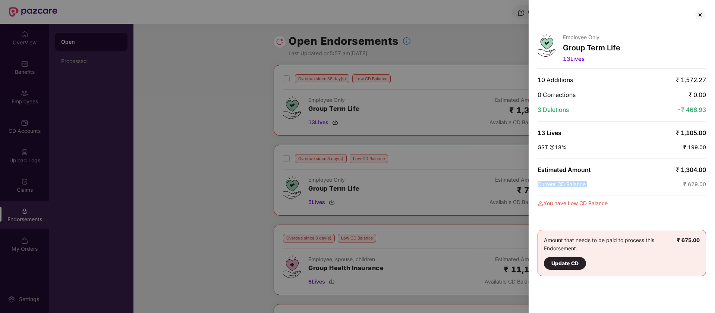
copy span "Current CD Balance"
click at [626, 241] on div "Amount that needs to be paid to process this Endorsement. Update CD" at bounding box center [610, 253] width 133 height 34
copy div "Amount that needs to be paid to process this Endorsement."
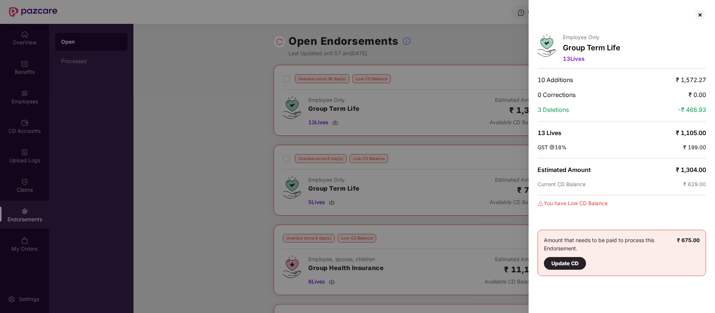
click at [699, 7] on div "Employee Only Group Term Life 13 Lives 10 Additions ₹ 1,572.27 0 Corrections ₹ …" at bounding box center [622, 156] width 186 height 313
click at [699, 16] on div at bounding box center [700, 15] width 12 height 12
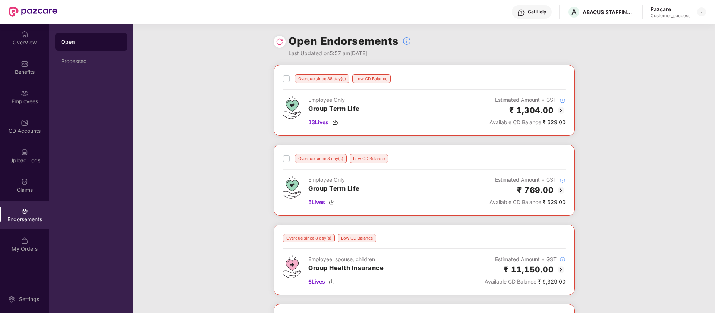
click at [561, 190] on img at bounding box center [561, 190] width 9 height 9
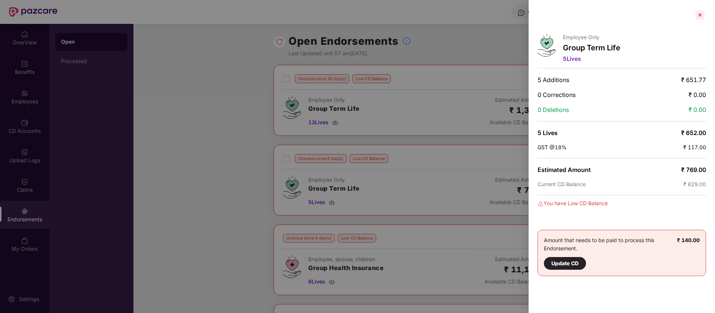
click at [702, 14] on div at bounding box center [700, 15] width 12 height 12
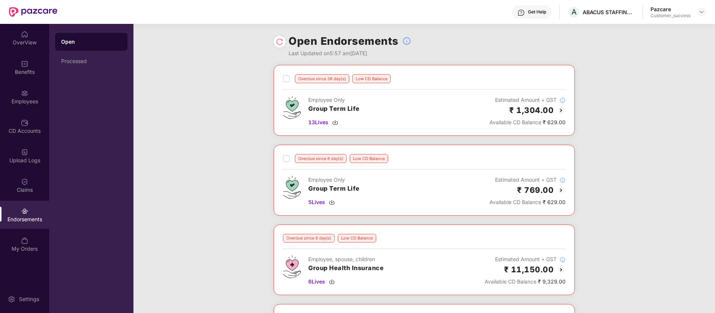
click at [562, 110] on img at bounding box center [561, 110] width 9 height 9
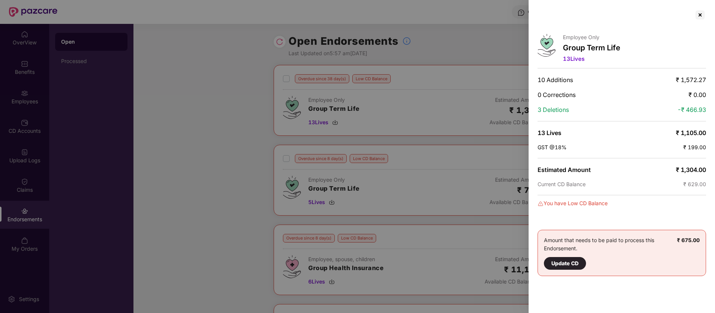
click at [516, 102] on div at bounding box center [357, 156] width 715 height 313
click at [702, 16] on div at bounding box center [700, 15] width 12 height 12
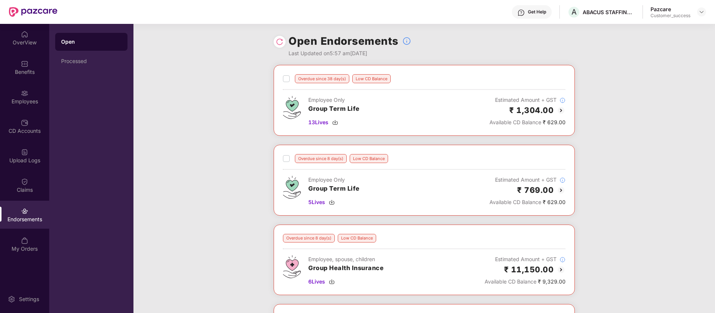
click at [563, 111] on img at bounding box center [561, 110] width 9 height 9
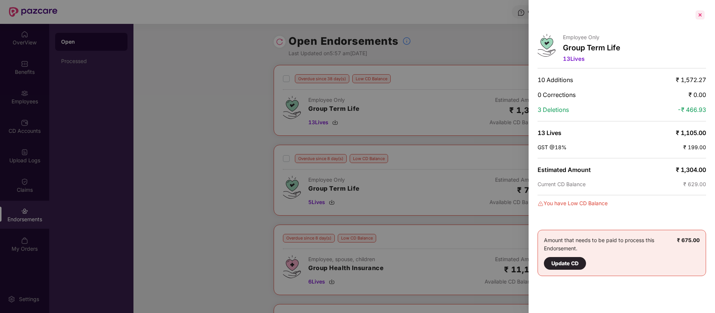
click at [700, 13] on div at bounding box center [700, 15] width 12 height 12
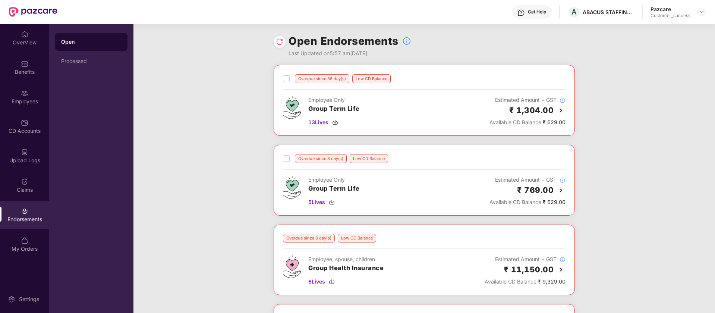
click at [561, 191] on img at bounding box center [561, 190] width 9 height 9
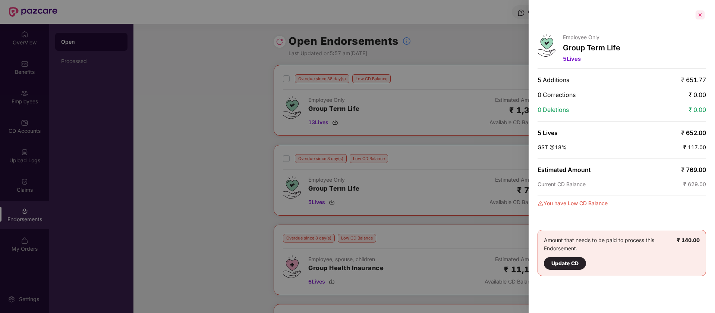
click at [704, 14] on div at bounding box center [700, 15] width 12 height 12
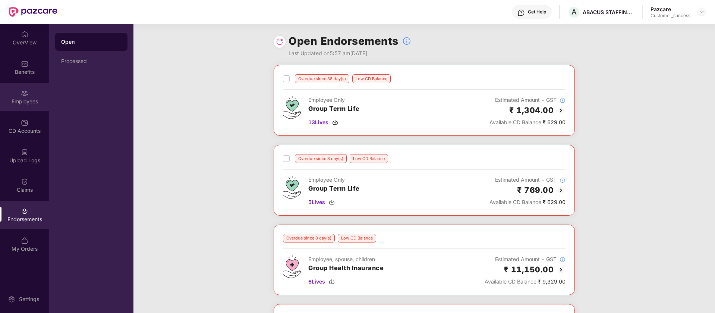
click at [21, 97] on img at bounding box center [24, 92] width 7 height 7
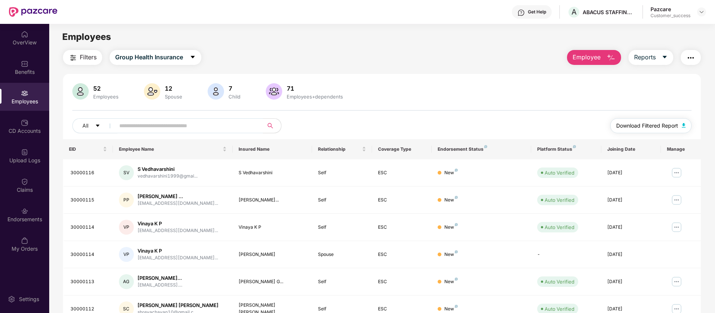
click at [667, 125] on span "Download Filtered Report" at bounding box center [647, 126] width 62 height 8
click at [136, 53] on span "Group Health Insurance" at bounding box center [149, 57] width 68 height 9
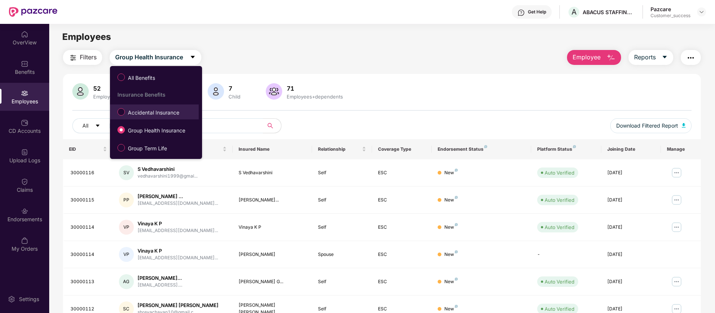
click at [129, 112] on span "Accidental Insurance" at bounding box center [153, 112] width 57 height 8
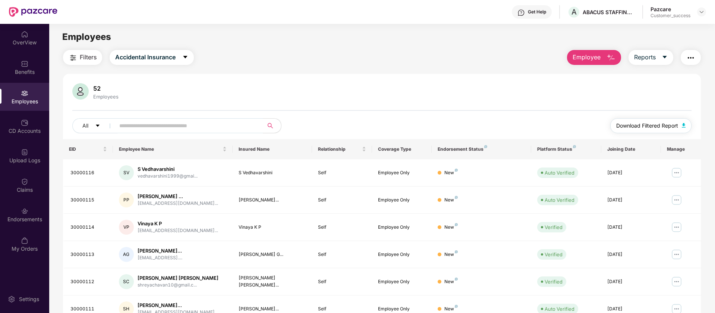
click at [659, 128] on span "Download Filtered Report" at bounding box center [647, 126] width 62 height 8
click at [151, 54] on div "Generating Report Hang on! Your report generation is in progress. We request yo…" at bounding box center [357, 156] width 715 height 313
click at [142, 60] on div "Generating Report Hang on! Your report generation is in progress. We request yo…" at bounding box center [357, 156] width 715 height 313
click at [182, 57] on div "Generating Report Hang on! Your report generation is in progress. We request yo…" at bounding box center [357, 156] width 715 height 313
drag, startPoint x: 182, startPoint y: 57, endPoint x: 156, endPoint y: 62, distance: 25.8
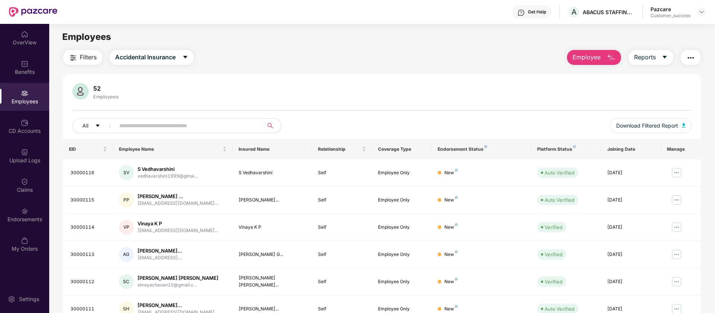
click at [156, 62] on div "Generating Report Hang on! Your report generation is in progress. We request yo…" at bounding box center [357, 156] width 715 height 313
click at [148, 57] on div "Generating Report Hang on! Your report generation is in progress. We request yo…" at bounding box center [357, 156] width 715 height 313
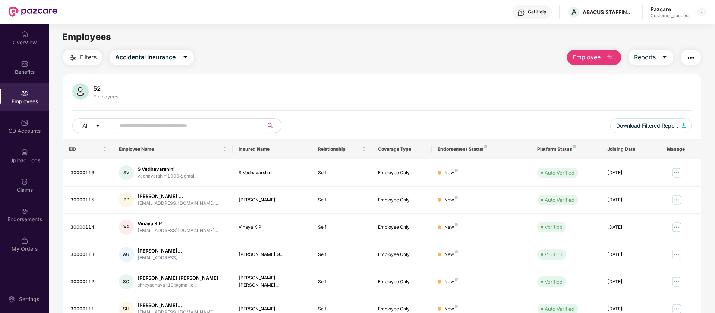
click at [148, 57] on div "Generating Report Hang on! Your report generation is in progress. We request yo…" at bounding box center [357, 156] width 715 height 313
click at [186, 57] on div "Generating Report Hang on! Your report generation is in progress. We request yo…" at bounding box center [357, 156] width 715 height 313
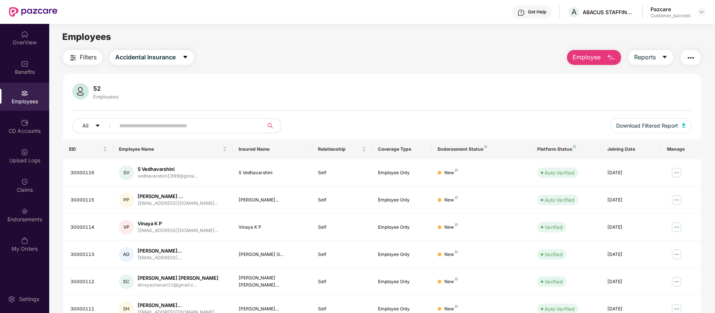
click at [186, 57] on div "Generating Report Hang on! Your report generation is in progress. We request yo…" at bounding box center [357, 156] width 715 height 313
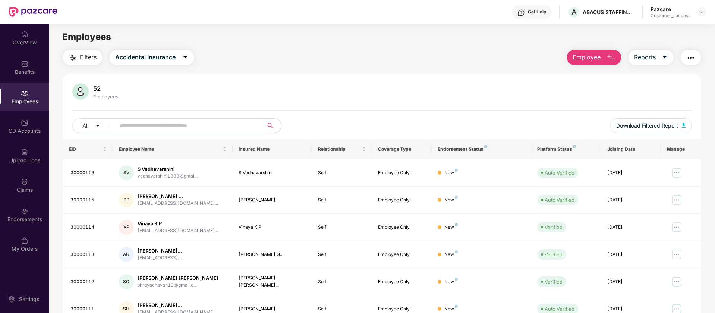
click at [186, 57] on div "Generating Report Hang on! Your report generation is in progress. We request yo…" at bounding box center [357, 156] width 715 height 313
click at [146, 57] on div "Generating Report Hang on! Your report generation is in progress. We request yo…" at bounding box center [357, 156] width 715 height 313
click at [136, 58] on div "Generating Report Hang on! Your report generation is in progress. We request yo…" at bounding box center [357, 156] width 715 height 313
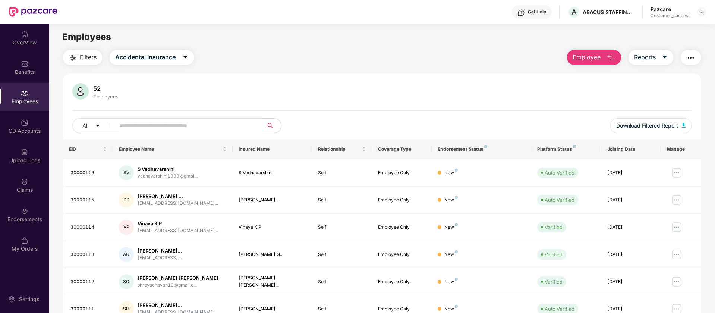
click at [136, 58] on div "Generating Report Hang on! Your report generation is in progress. We request yo…" at bounding box center [357, 156] width 715 height 313
drag, startPoint x: 18, startPoint y: 89, endPoint x: 27, endPoint y: 67, distance: 24.4
click at [27, 67] on div "Generating Report Hang on! Your report generation is in progress. We request yo…" at bounding box center [357, 156] width 715 height 313
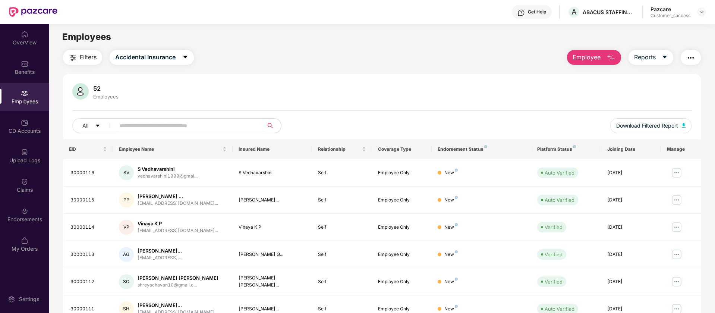
click at [27, 67] on div "Generating Report Hang on! Your report generation is in progress. We request yo…" at bounding box center [357, 156] width 715 height 313
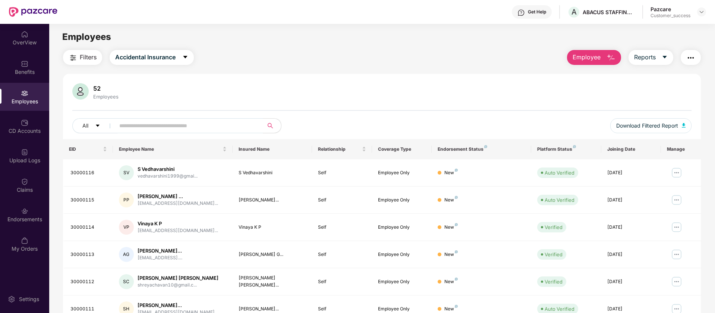
drag, startPoint x: 27, startPoint y: 67, endPoint x: 26, endPoint y: 73, distance: 6.5
click at [26, 73] on div "Generating Report Hang on! Your report generation is in progress. We request yo…" at bounding box center [357, 156] width 715 height 313
drag, startPoint x: 26, startPoint y: 73, endPoint x: 372, endPoint y: 2, distance: 354.1
click at [372, 2] on div "Generating Report Hang on! Your report generation is in progress. We request yo…" at bounding box center [357, 156] width 715 height 313
click at [156, 56] on div "Generating Report Hang on! Your report generation is in progress. We request yo…" at bounding box center [357, 156] width 715 height 313
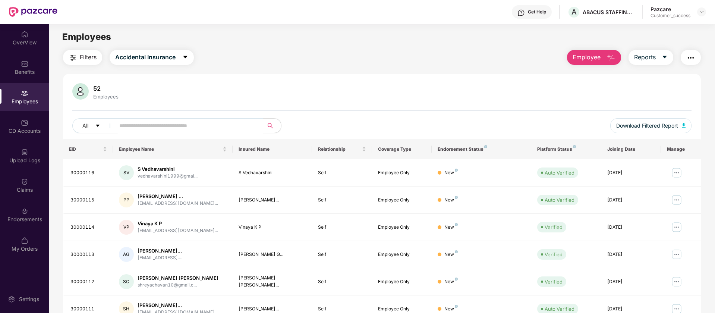
click at [156, 56] on div "Generating Report Hang on! Your report generation is in progress. We request yo…" at bounding box center [357, 156] width 715 height 313
click at [189, 55] on div "Generating Report Hang on! Your report generation is in progress. We request yo…" at bounding box center [357, 156] width 715 height 313
drag, startPoint x: 189, startPoint y: 55, endPoint x: 312, endPoint y: 28, distance: 125.9
click at [190, 55] on div "Generating Report Hang on! Your report generation is in progress. We request yo…" at bounding box center [357, 156] width 715 height 313
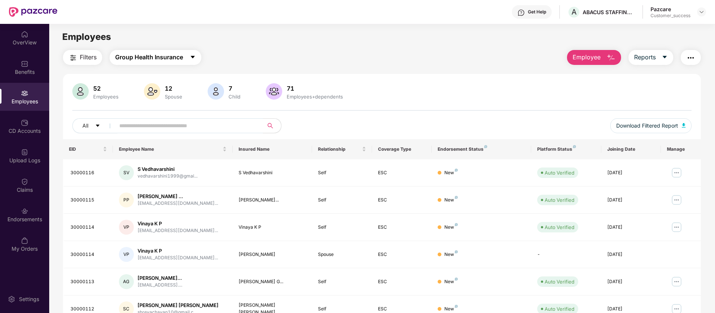
click at [169, 58] on span "Group Health Insurance" at bounding box center [149, 57] width 68 height 9
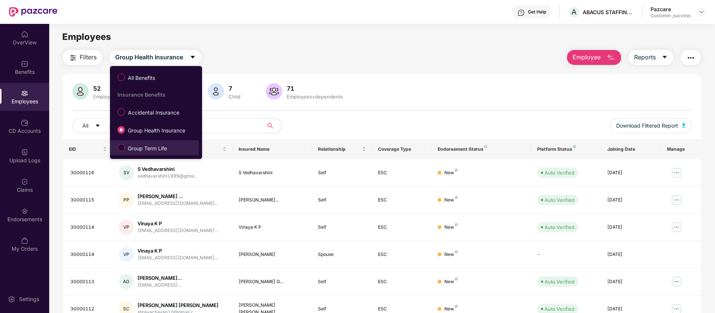
click at [138, 140] on li "Group Term Life" at bounding box center [154, 147] width 89 height 15
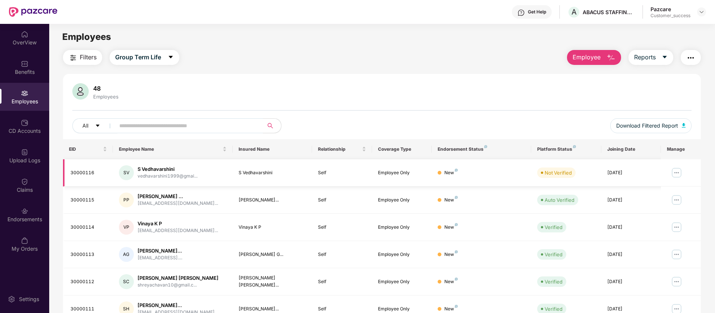
click at [680, 172] on img at bounding box center [677, 173] width 12 height 12
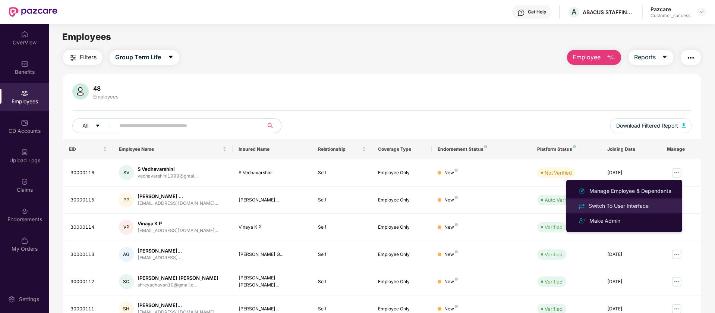
click at [633, 207] on div "Switch To User Interface" at bounding box center [618, 206] width 63 height 8
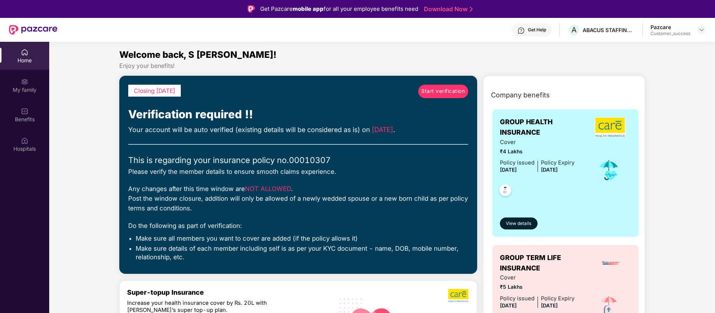
click at [435, 88] on span "Start verification" at bounding box center [443, 91] width 44 height 8
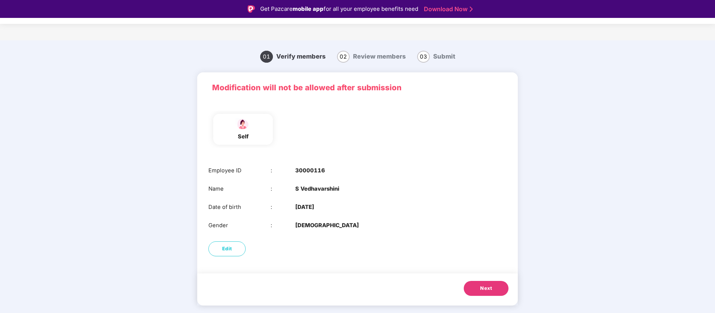
click at [488, 289] on span "Next" at bounding box center [486, 287] width 12 height 7
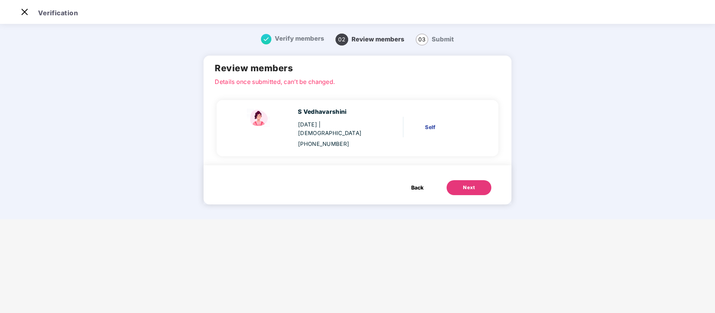
click at [467, 184] on div "Next" at bounding box center [469, 187] width 12 height 7
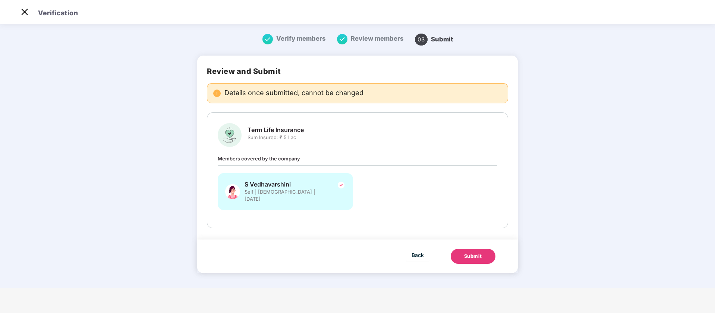
scroll to position [0, 0]
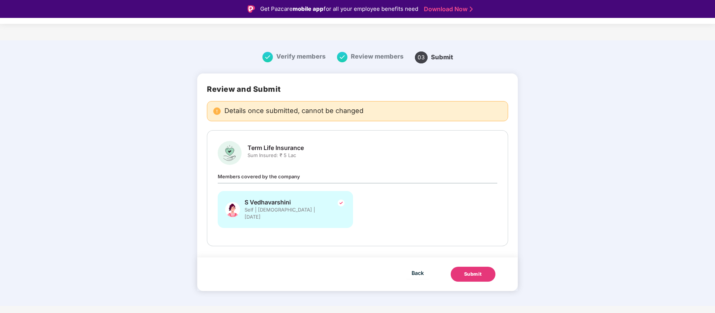
click at [478, 267] on button "Submit" at bounding box center [473, 274] width 45 height 15
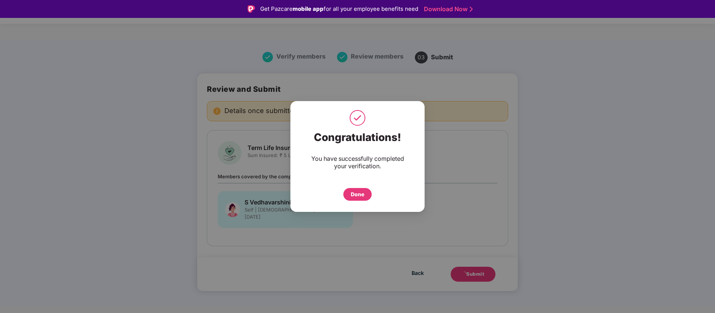
click at [355, 196] on div "Done" at bounding box center [357, 194] width 13 height 8
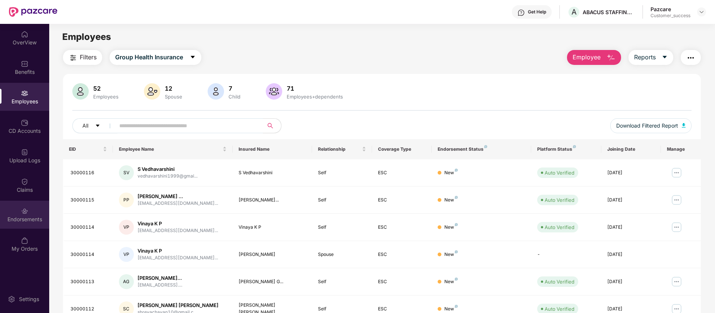
click at [19, 211] on div "Endorsements" at bounding box center [24, 215] width 49 height 28
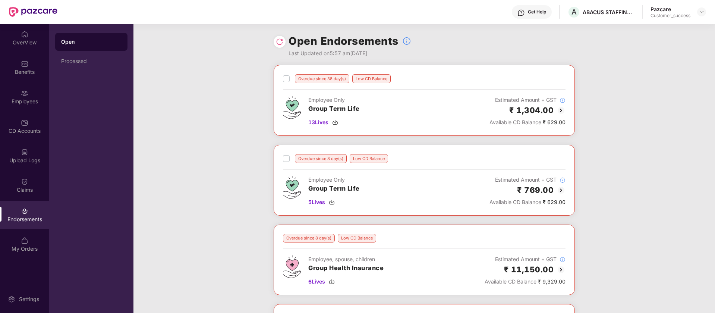
click at [281, 41] on img at bounding box center [279, 41] width 7 height 7
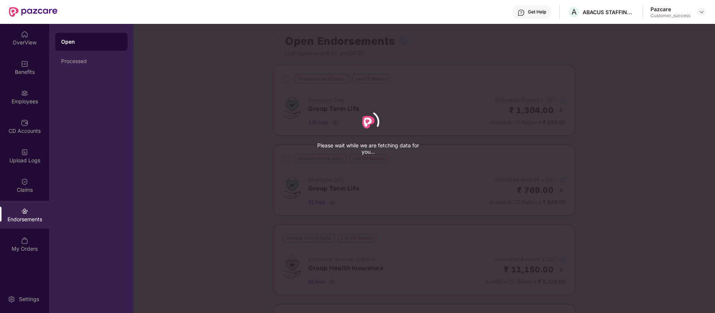
click at [276, 44] on div "Please wait while we are fetching data for you..." at bounding box center [490, 156] width 715 height 313
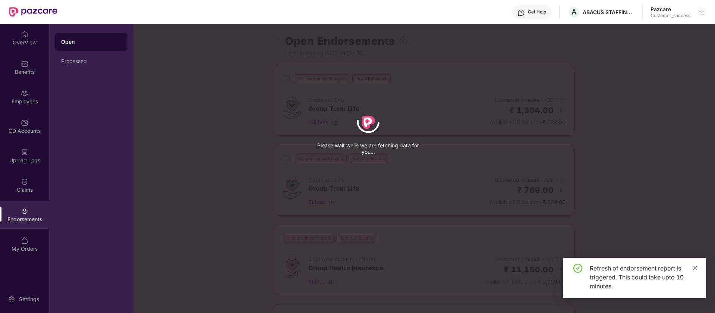
click at [694, 266] on icon "close" at bounding box center [695, 267] width 4 height 4
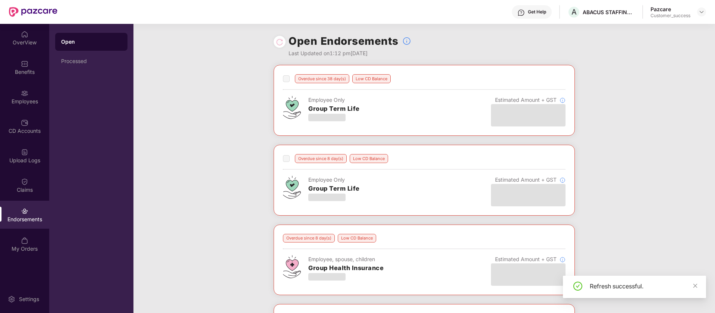
click at [696, 284] on icon "close" at bounding box center [695, 285] width 5 height 5
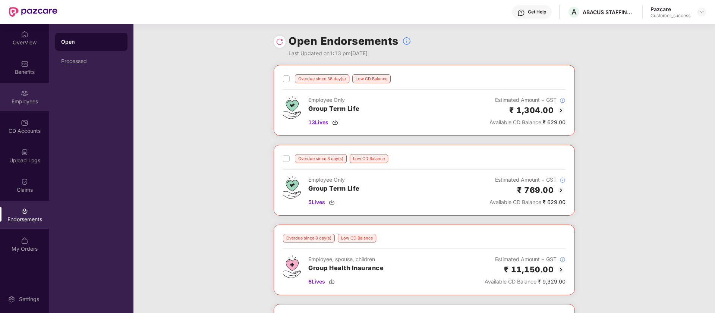
drag, startPoint x: 35, startPoint y: 96, endPoint x: 35, endPoint y: 92, distance: 4.5
click at [35, 92] on div "Employees" at bounding box center [24, 97] width 49 height 28
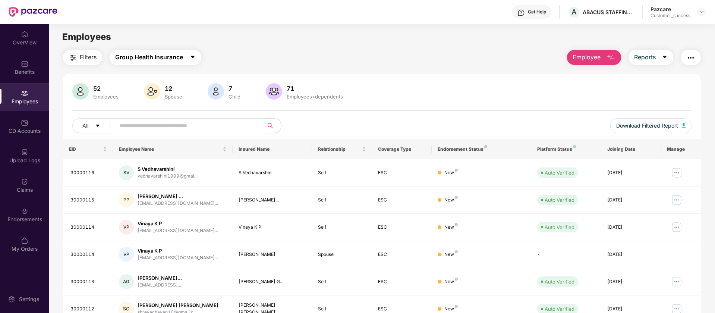
click at [134, 53] on span "Group Health Insurance" at bounding box center [149, 57] width 68 height 9
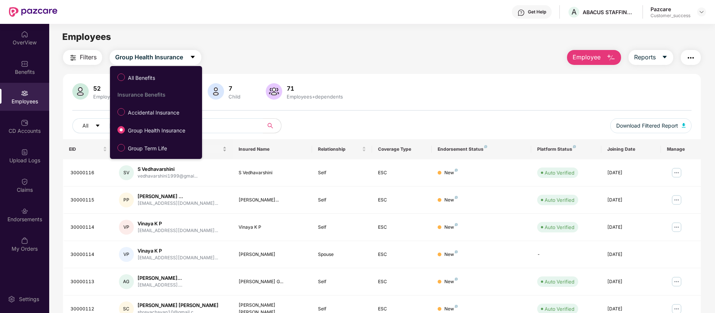
click at [137, 147] on span "Group Term Life" at bounding box center [147, 148] width 45 height 8
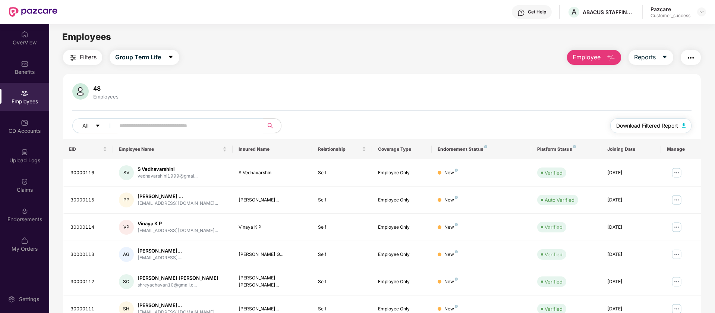
drag, startPoint x: 637, startPoint y: 123, endPoint x: 641, endPoint y: 126, distance: 4.8
click at [637, 123] on span "Download Filtered Report" at bounding box center [647, 126] width 62 height 8
click at [12, 130] on div "CD Accounts" at bounding box center [24, 130] width 49 height 7
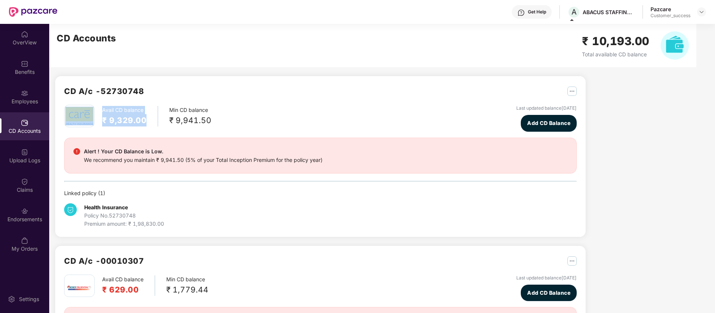
drag, startPoint x: 96, startPoint y: 122, endPoint x: 147, endPoint y: 122, distance: 50.7
click at [147, 122] on div "Avail CD balance ₹ 9,329.00 Min CD balance ₹ 9,941.50" at bounding box center [137, 116] width 147 height 22
click at [143, 151] on div "Alert ! Your CD Balance is Low." at bounding box center [203, 151] width 239 height 9
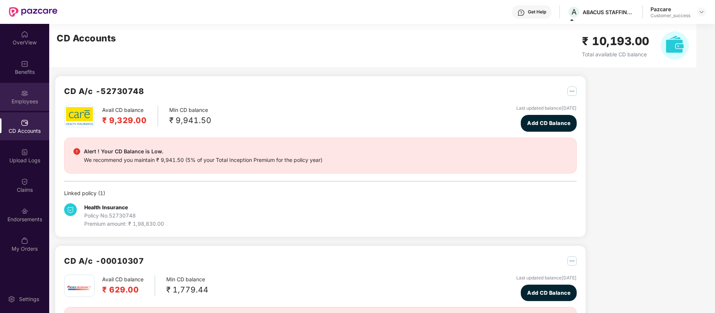
click at [19, 101] on div "Employees" at bounding box center [24, 101] width 49 height 7
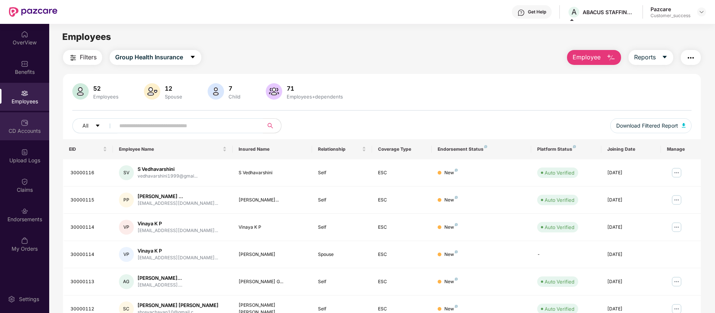
click at [29, 123] on div "CD Accounts" at bounding box center [24, 126] width 49 height 28
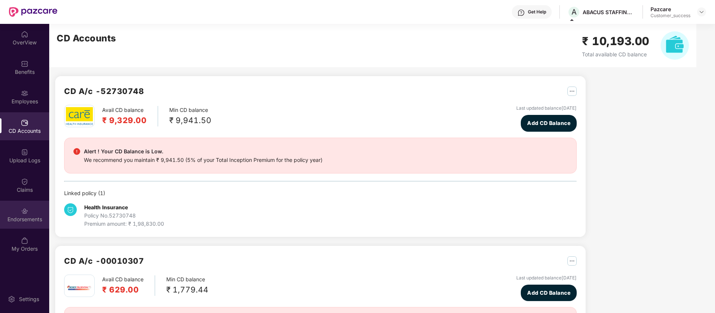
click at [32, 210] on div "Endorsements" at bounding box center [24, 215] width 49 height 28
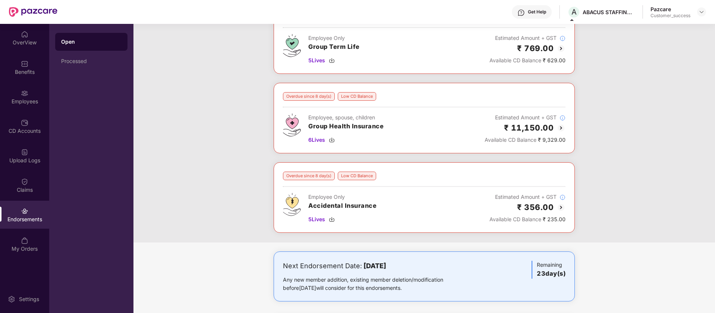
scroll to position [142, 0]
click at [702, 11] on img at bounding box center [702, 12] width 6 height 6
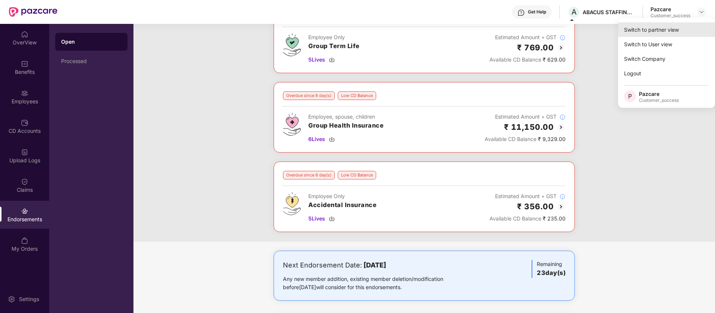
click at [668, 29] on div "Switch to partner view" at bounding box center [666, 29] width 97 height 15
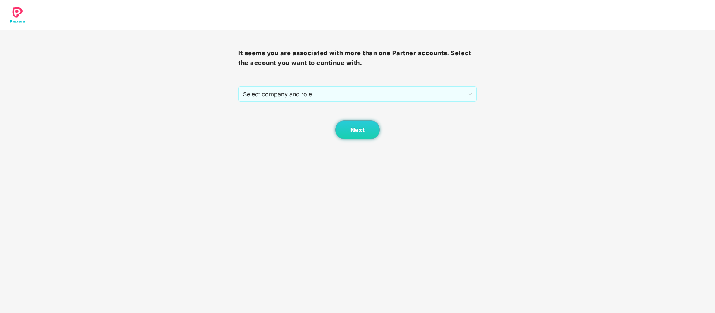
click at [405, 91] on span "Select company and role" at bounding box center [357, 94] width 229 height 14
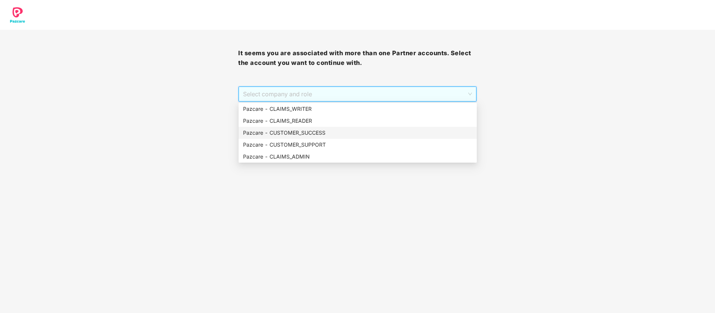
click at [339, 132] on div "Pazcare - CUSTOMER_SUCCESS" at bounding box center [357, 133] width 229 height 8
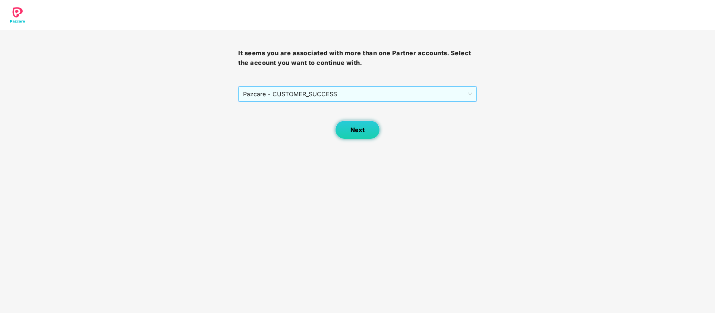
click at [363, 137] on button "Next" at bounding box center [357, 129] width 45 height 19
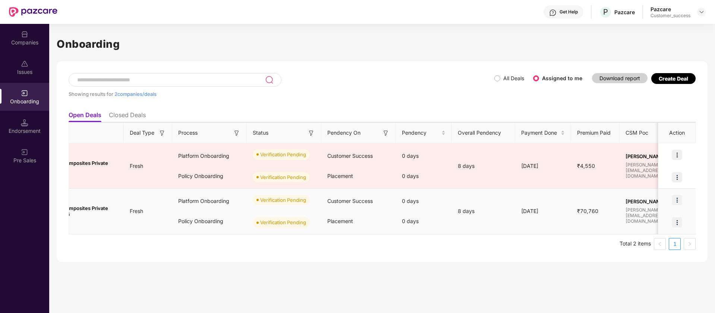
scroll to position [0, 0]
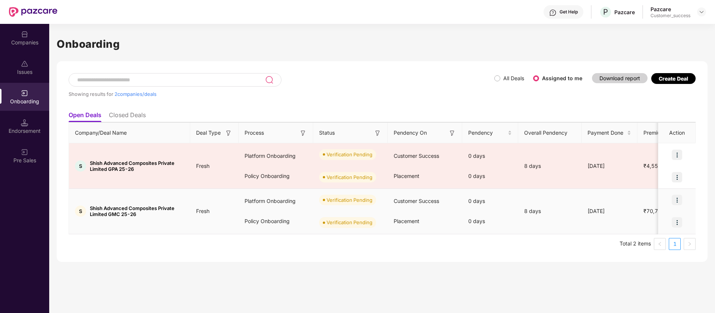
click at [119, 208] on span "Shish Advanced Composites Private Limited GMC 25-26" at bounding box center [137, 211] width 94 height 12
copy span "Shish Advanced Composites Private Limited GMC 25-26"
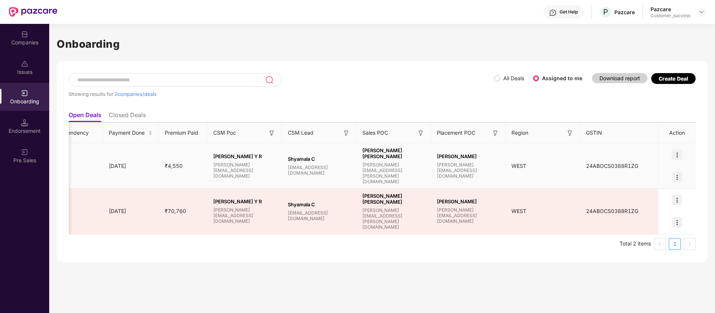
scroll to position [0, 482]
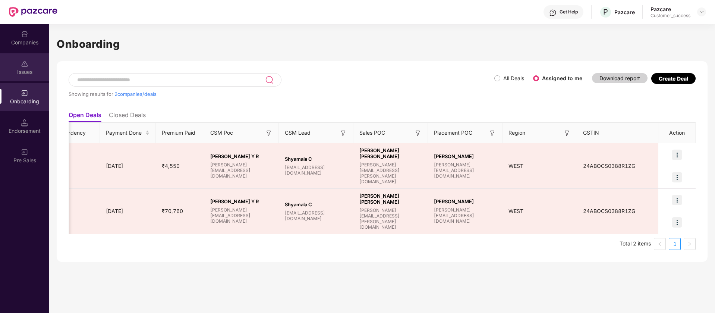
click at [20, 54] on div "Issues" at bounding box center [24, 67] width 49 height 28
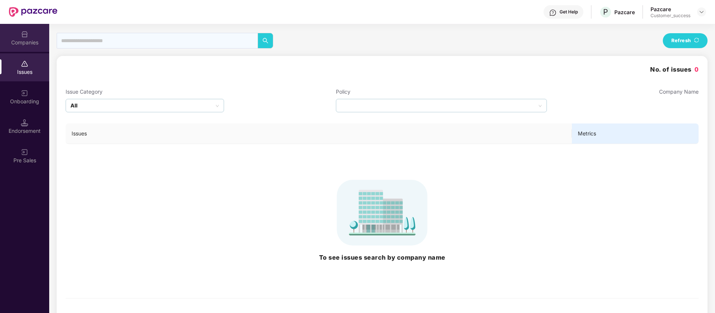
click at [24, 37] on img at bounding box center [24, 34] width 7 height 7
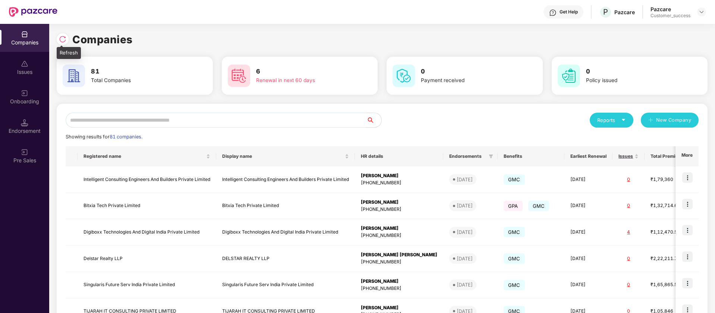
click at [64, 36] on img at bounding box center [62, 38] width 7 height 7
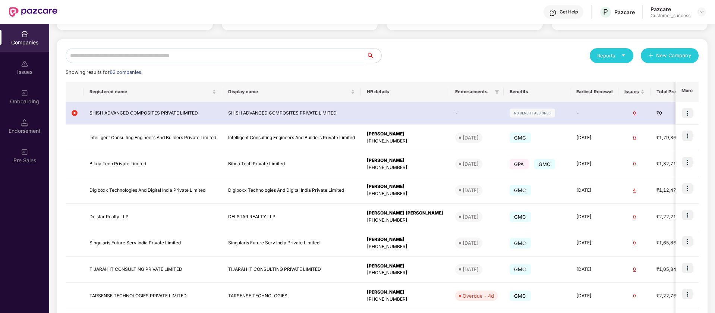
scroll to position [65, 0]
click at [32, 111] on div "Companies Issues Onboarding Endorsement Pre Sales" at bounding box center [24, 97] width 49 height 147
click at [29, 104] on div "Onboarding" at bounding box center [24, 101] width 49 height 7
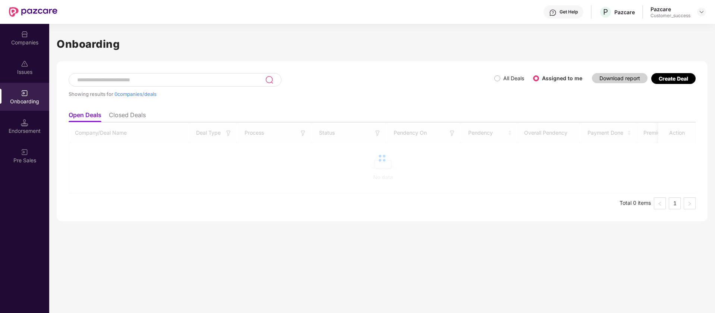
scroll to position [0, 0]
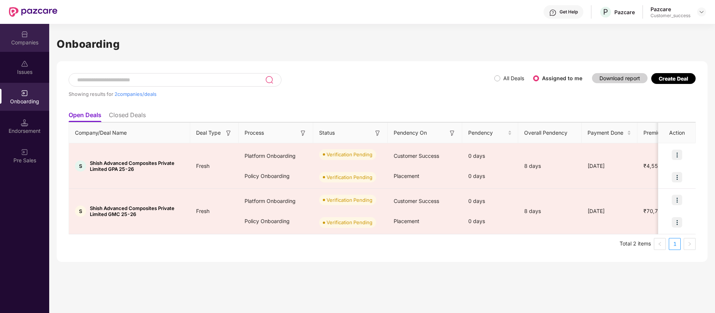
click at [30, 27] on div "Companies" at bounding box center [24, 38] width 49 height 28
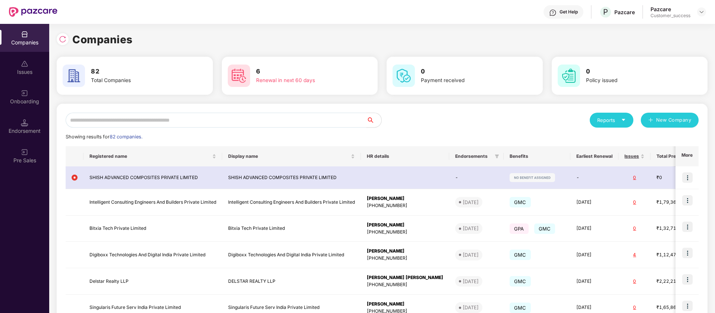
click at [138, 122] on input "text" at bounding box center [216, 120] width 301 height 15
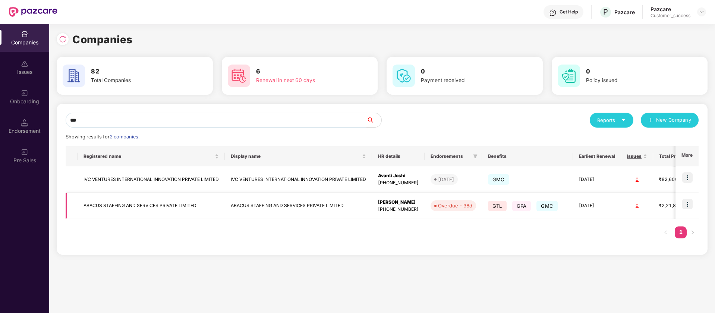
type input "***"
click at [688, 201] on img at bounding box center [687, 204] width 10 height 10
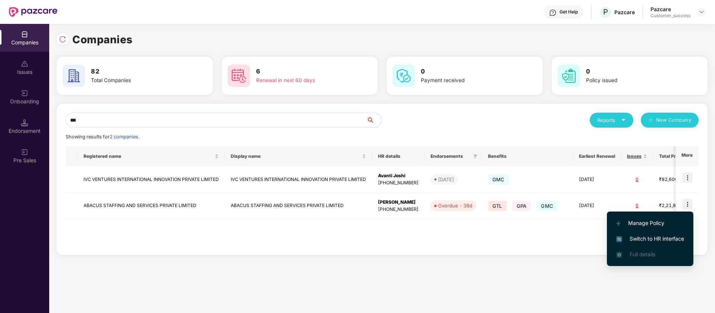
click at [665, 240] on span "Switch to HR interface" at bounding box center [650, 239] width 68 height 8
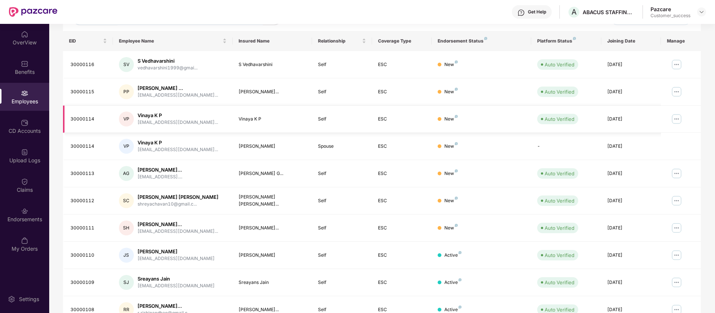
scroll to position [145, 0]
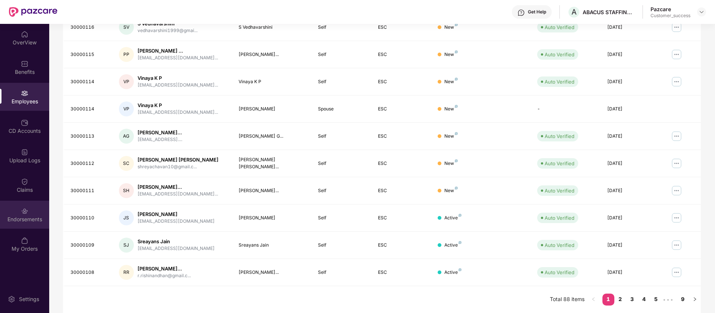
click at [28, 223] on div "Endorsements" at bounding box center [24, 215] width 49 height 28
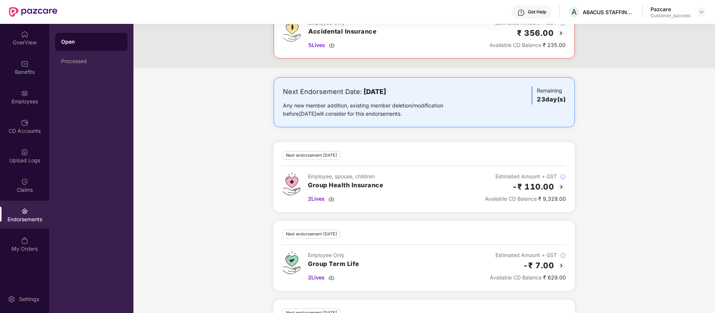
scroll to position [381, 0]
